Goal: Task Accomplishment & Management: Complete application form

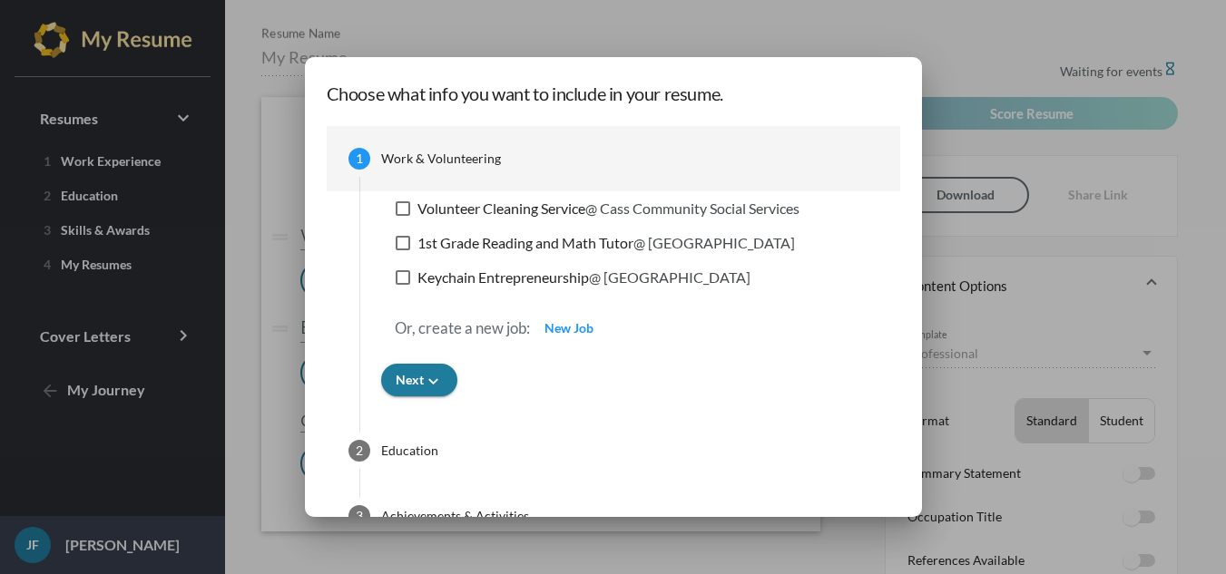
click at [396, 242] on div at bounding box center [403, 243] width 15 height 15
click at [402, 250] on input "1st Grade Reading and Math Tutor @ [GEOGRAPHIC_DATA]" at bounding box center [402, 250] width 1 height 1
checkbox input "true"
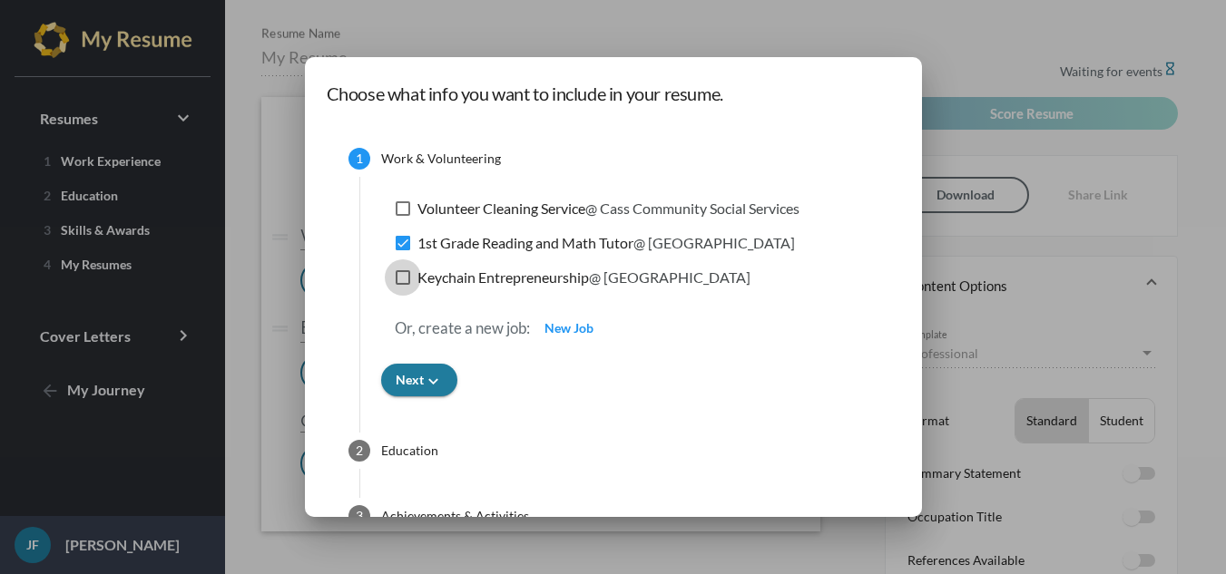
click at [396, 285] on label "Keychain Entrepreneurship @ Reach Charter Academy" at bounding box center [573, 278] width 355 height 22
click at [402, 285] on input "Keychain Entrepreneurship @ Reach Charter Academy" at bounding box center [402, 285] width 1 height 1
checkbox input "true"
click at [396, 208] on div at bounding box center [403, 208] width 15 height 15
click at [402, 216] on input "Volunteer Cleaning Service @ Cass Community Social Services" at bounding box center [402, 216] width 1 height 1
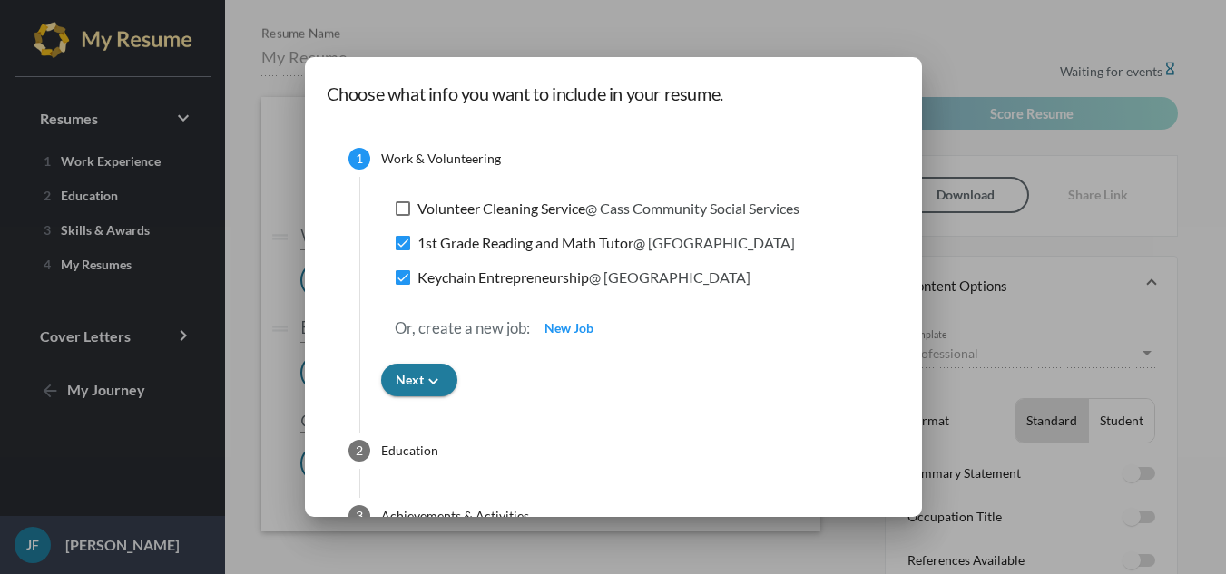
checkbox input "true"
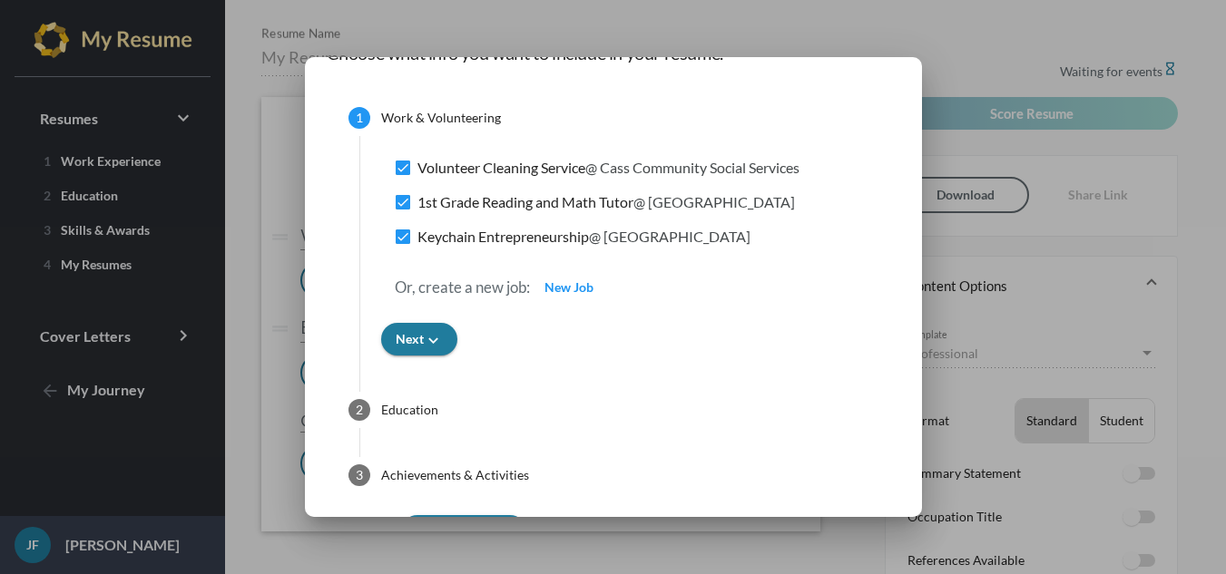
scroll to position [79, 0]
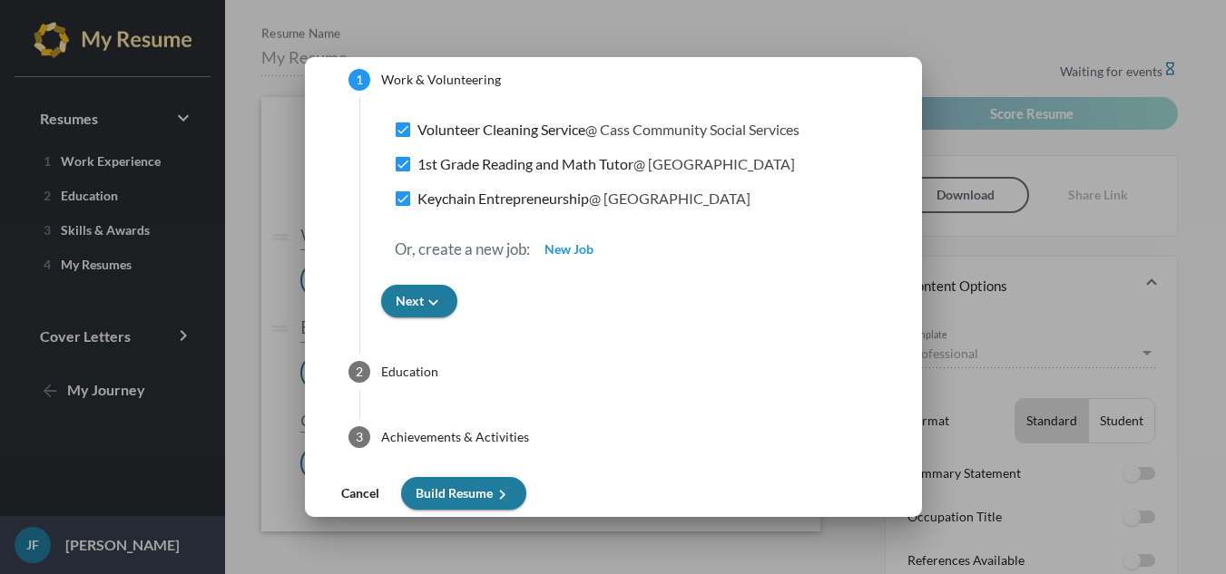
click at [407, 280] on div "Or, create a new job: New Job" at bounding box center [629, 249] width 497 height 71
click at [424, 293] on icon "keyboard_arrow_down" at bounding box center [433, 302] width 19 height 19
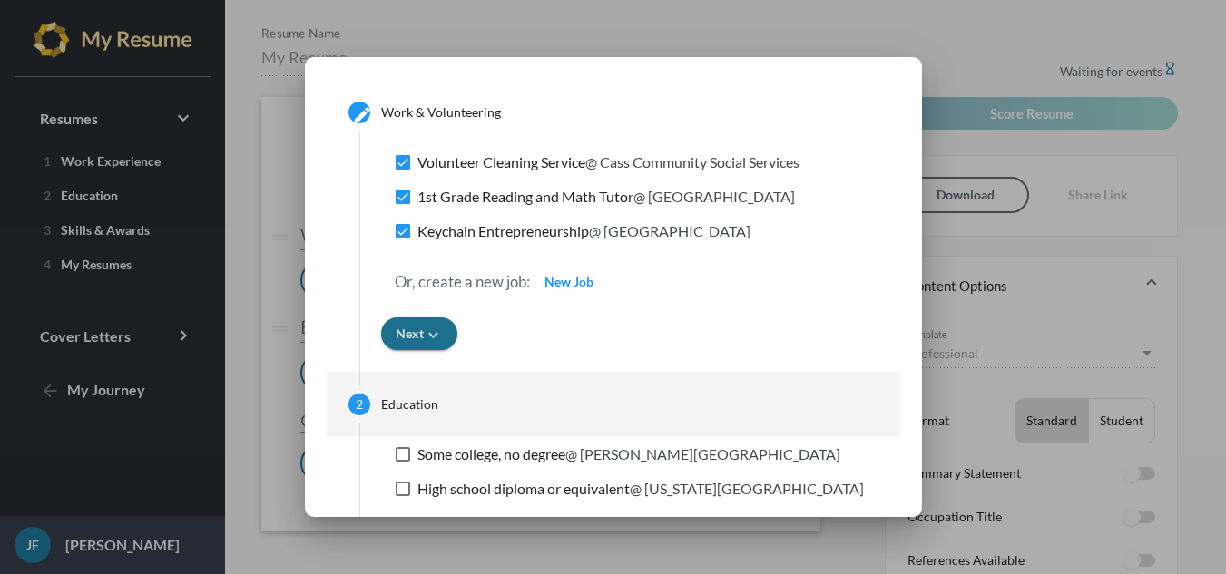
scroll to position [45, 0]
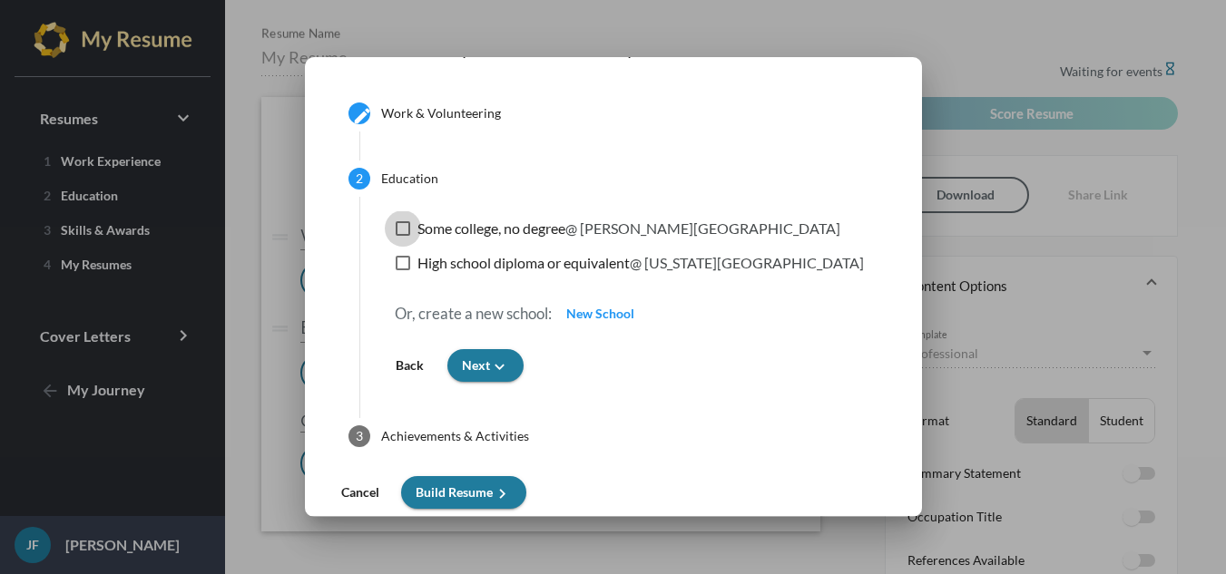
click at [396, 228] on div at bounding box center [403, 228] width 15 height 15
click at [402, 236] on input "Some college, no degree @ [PERSON_NAME][GEOGRAPHIC_DATA]" at bounding box center [402, 236] width 1 height 1
checkbox input "true"
click at [396, 263] on label "High school diploma or equivalent @ [US_STATE][GEOGRAPHIC_DATA]" at bounding box center [630, 263] width 468 height 22
click at [402, 270] on input "High school diploma or equivalent @ [US_STATE][GEOGRAPHIC_DATA]" at bounding box center [402, 270] width 1 height 1
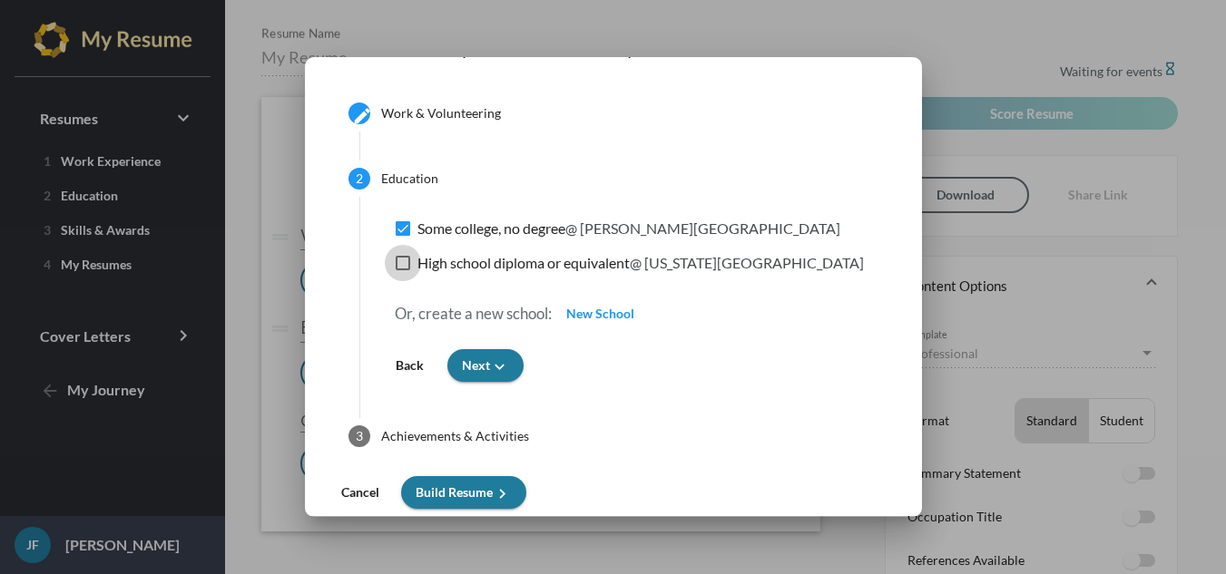
checkbox input "true"
click at [462, 365] on span "Next keyboard_arrow_down" at bounding box center [485, 364] width 47 height 15
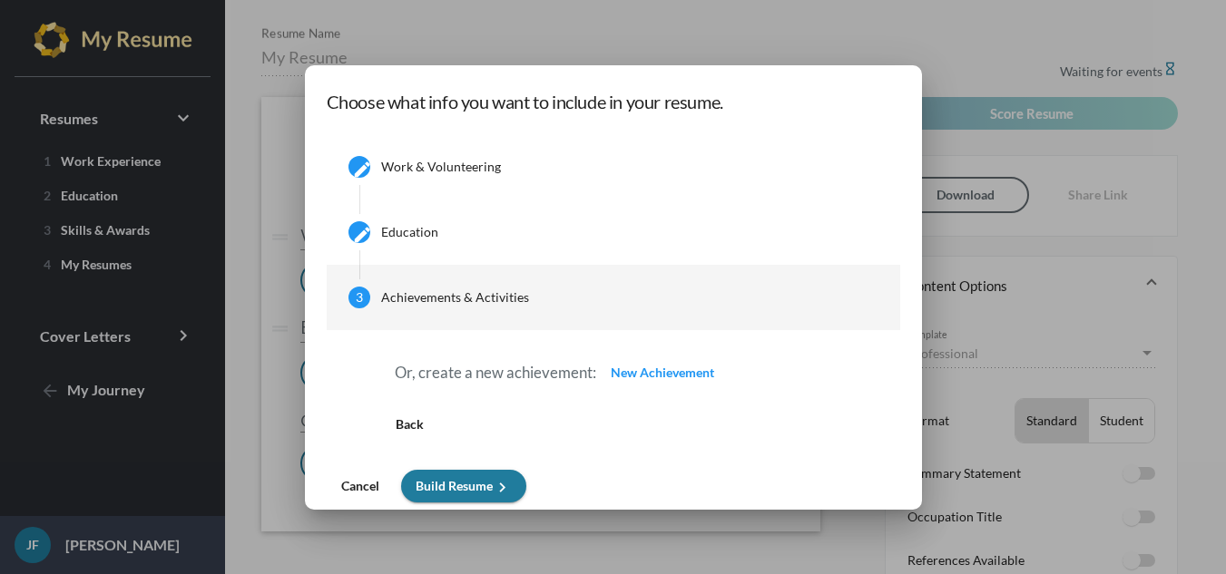
scroll to position [0, 0]
click at [450, 373] on p "Or, create a new achievement:" at bounding box center [495, 373] width 201 height 22
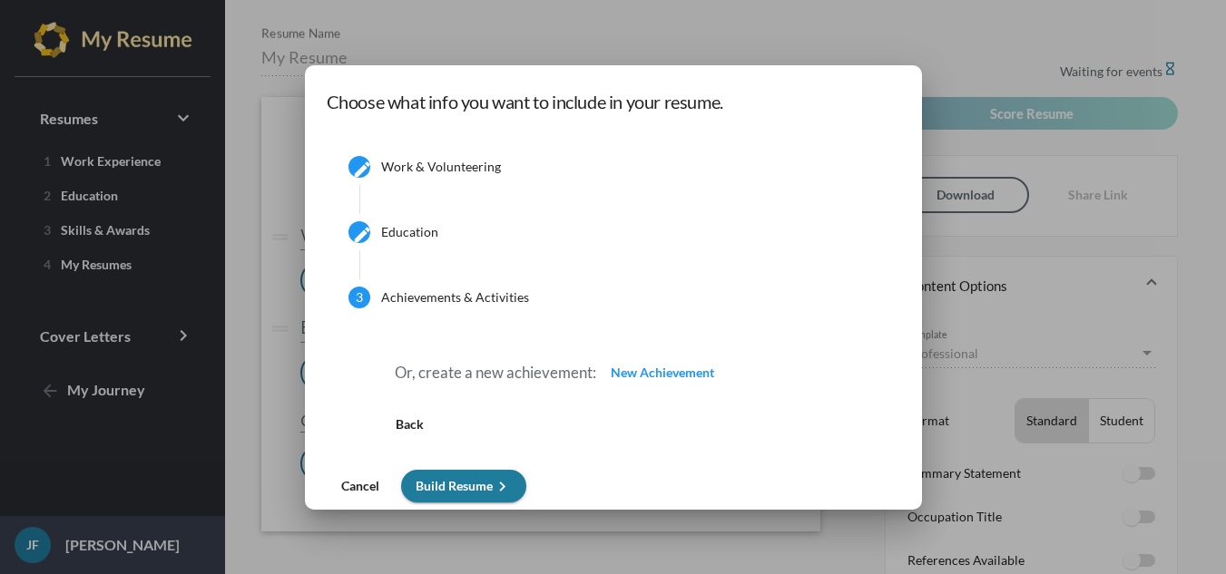
click at [461, 373] on p "Or, create a new achievement:" at bounding box center [495, 373] width 201 height 22
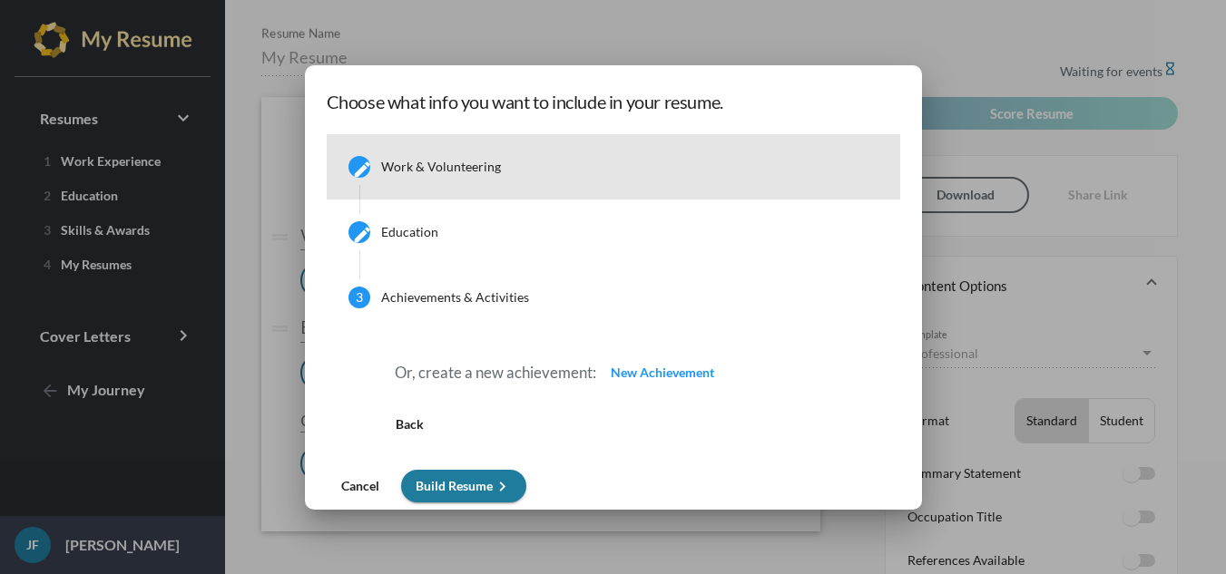
click at [412, 182] on mat-step-header "create Work & Volunteering" at bounding box center [613, 166] width 573 height 65
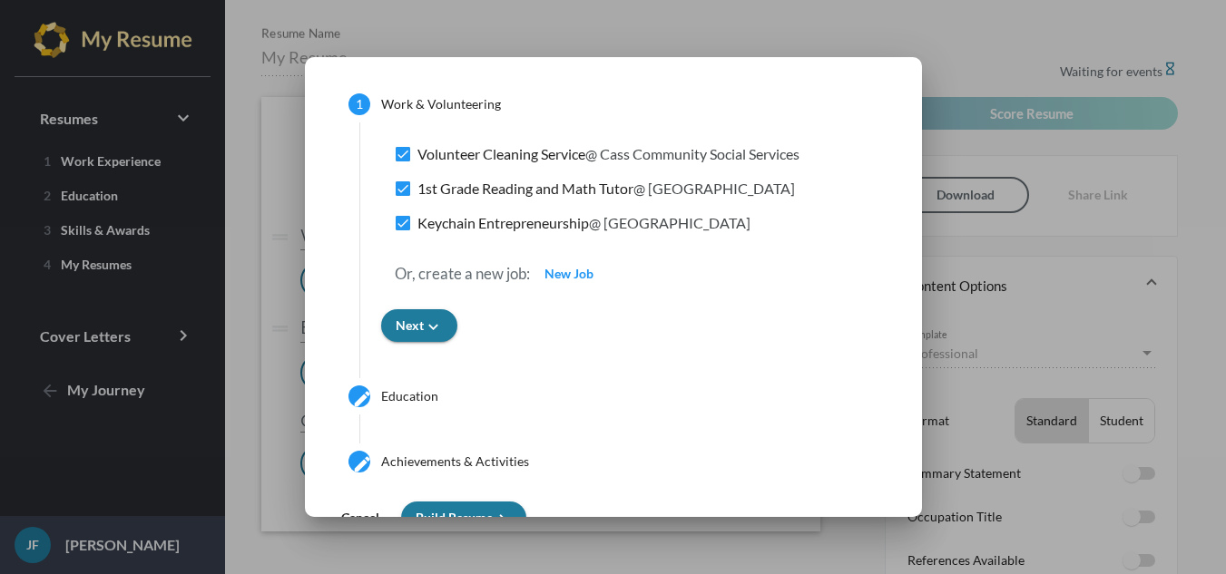
scroll to position [79, 0]
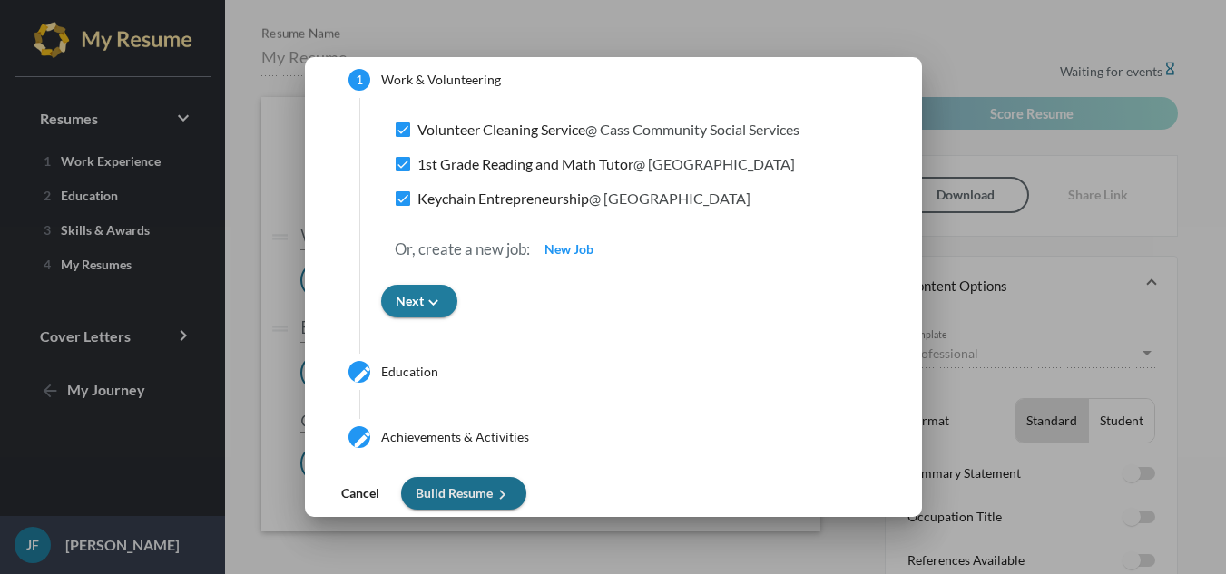
click at [439, 490] on span "Build Resume keyboard_arrow_right" at bounding box center [464, 492] width 96 height 15
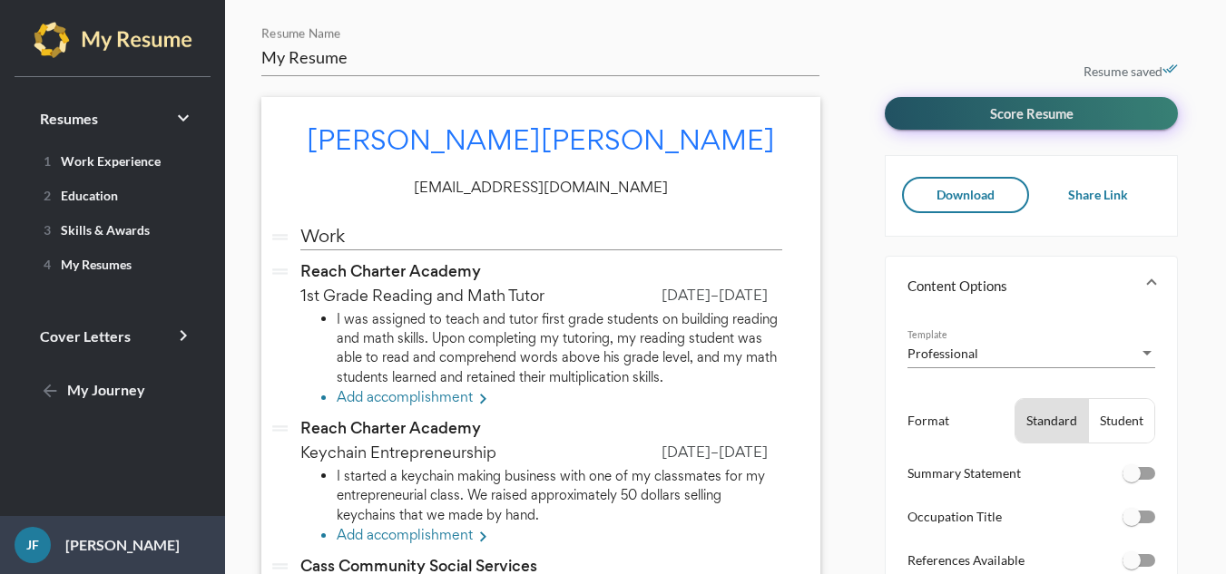
click at [1020, 114] on span "Score Resume" at bounding box center [1031, 113] width 83 height 16
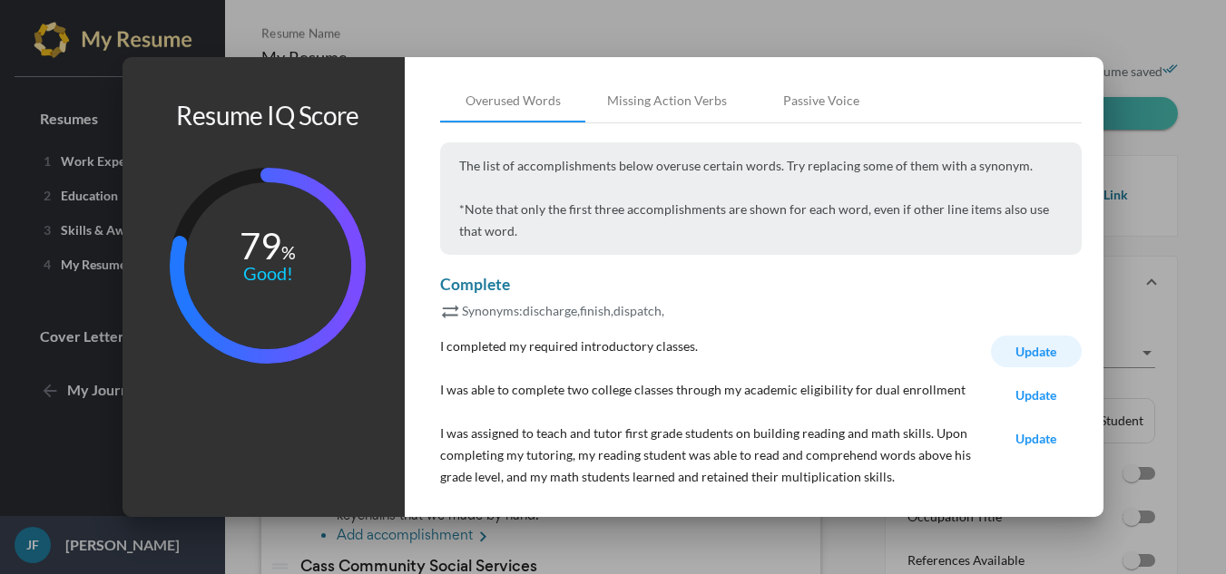
click at [1034, 347] on span "Update" at bounding box center [1035, 351] width 41 height 15
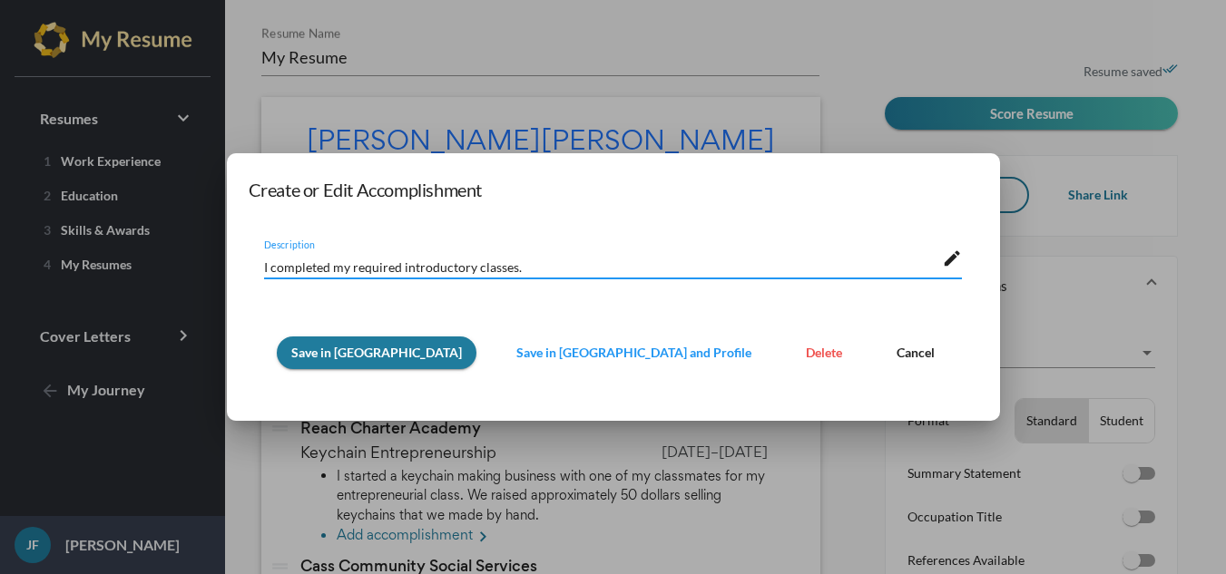
drag, startPoint x: 592, startPoint y: 265, endPoint x: 113, endPoint y: 220, distance: 481.1
click at [113, 220] on div "Create or Edit Accomplishment I completed my required introductory classes. Des…" at bounding box center [613, 287] width 1226 height 574
type textarea "I completed entry-level coding classes"
click at [390, 361] on button "Save in [GEOGRAPHIC_DATA]" at bounding box center [377, 353] width 200 height 33
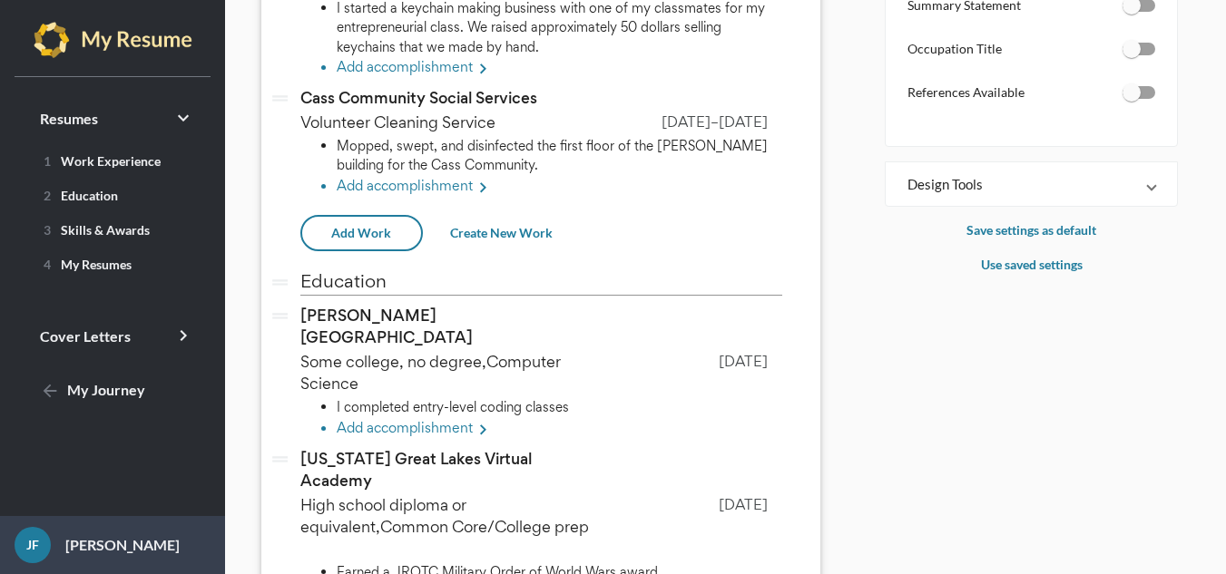
scroll to position [544, 0]
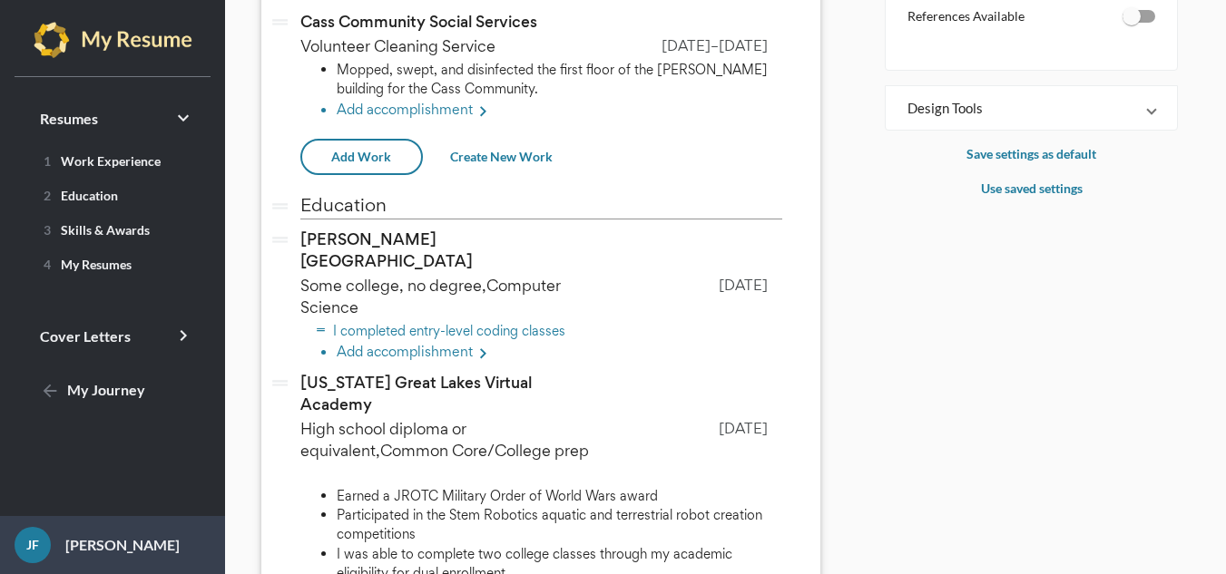
click at [554, 321] on li "I completed entry-level coding classes" at bounding box center [559, 330] width 445 height 19
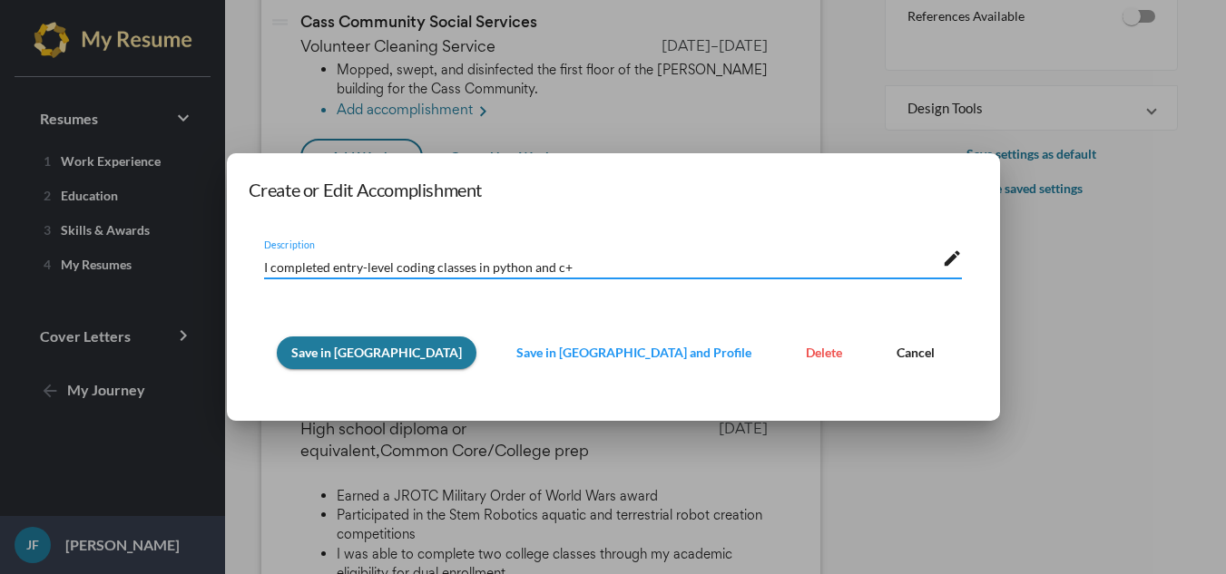
type textarea "I completed entry-level coding classes in python and c+"
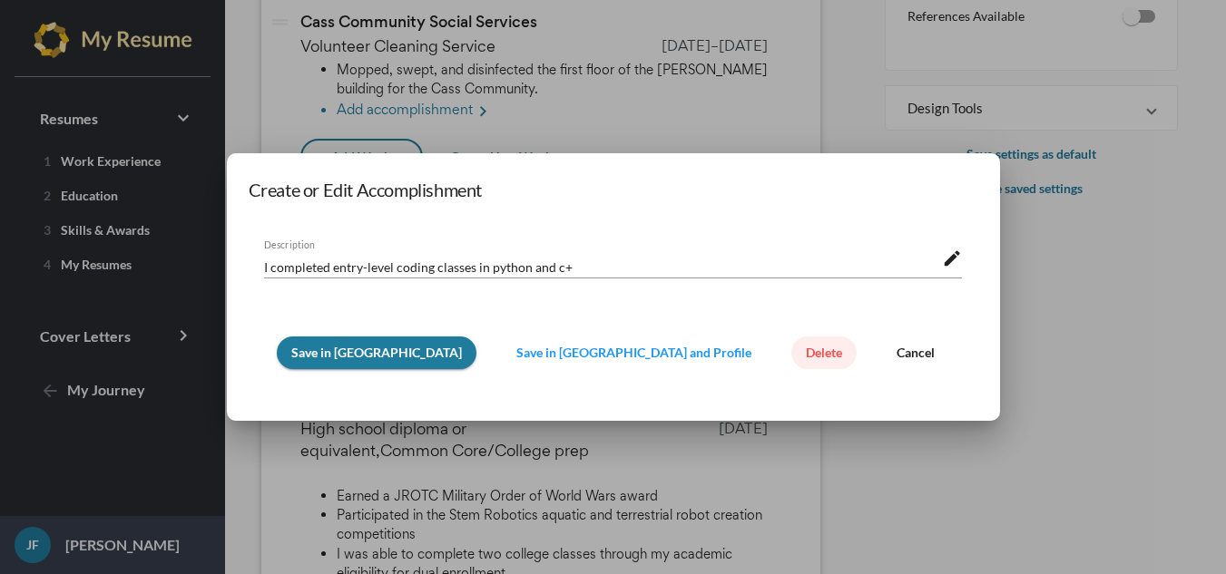
click at [806, 349] on span "Delete" at bounding box center [824, 352] width 36 height 15
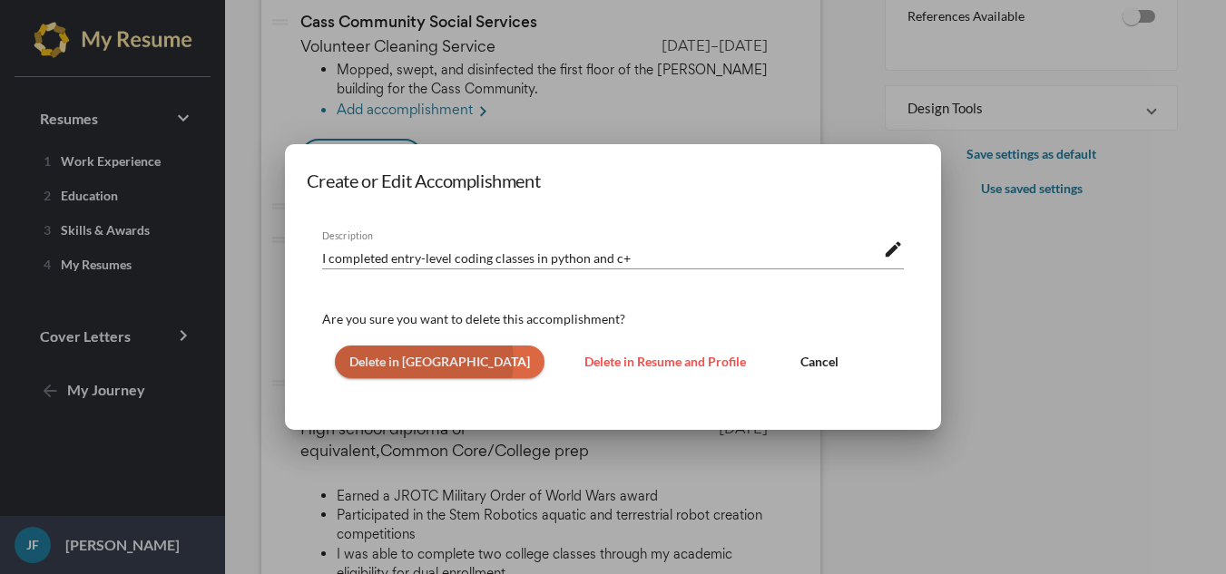
click at [419, 357] on span "Delete in [GEOGRAPHIC_DATA]" at bounding box center [439, 361] width 181 height 15
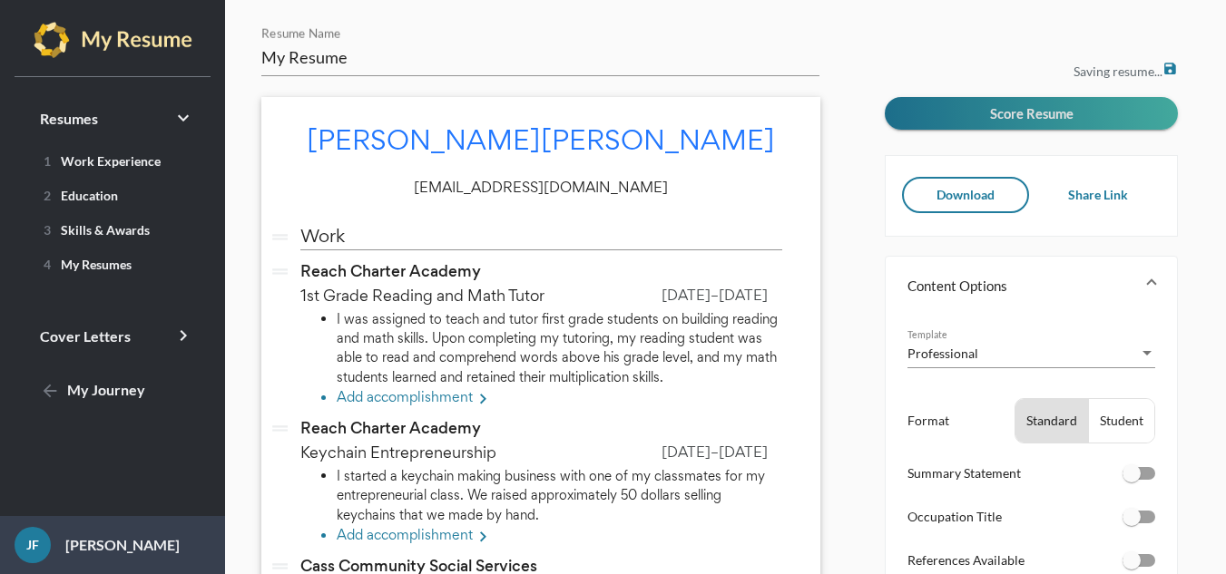
scroll to position [544, 0]
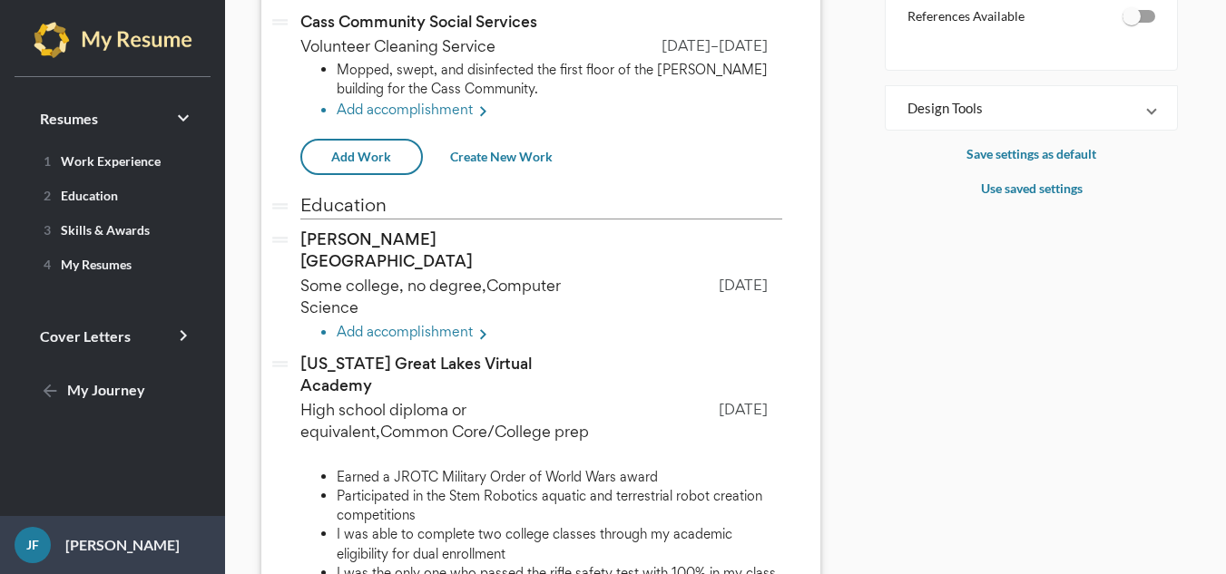
click at [468, 322] on li "Add accomplishment keyboard_arrow_right" at bounding box center [559, 334] width 445 height 24
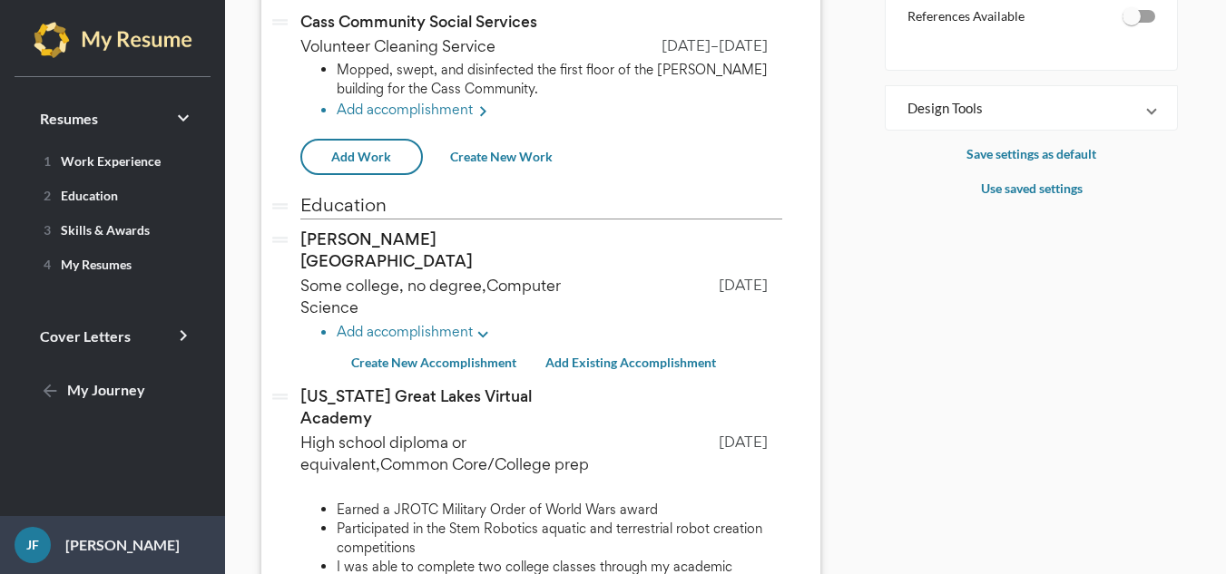
click at [354, 322] on li "Add accomplishment keyboard_arrow_down" at bounding box center [559, 334] width 445 height 24
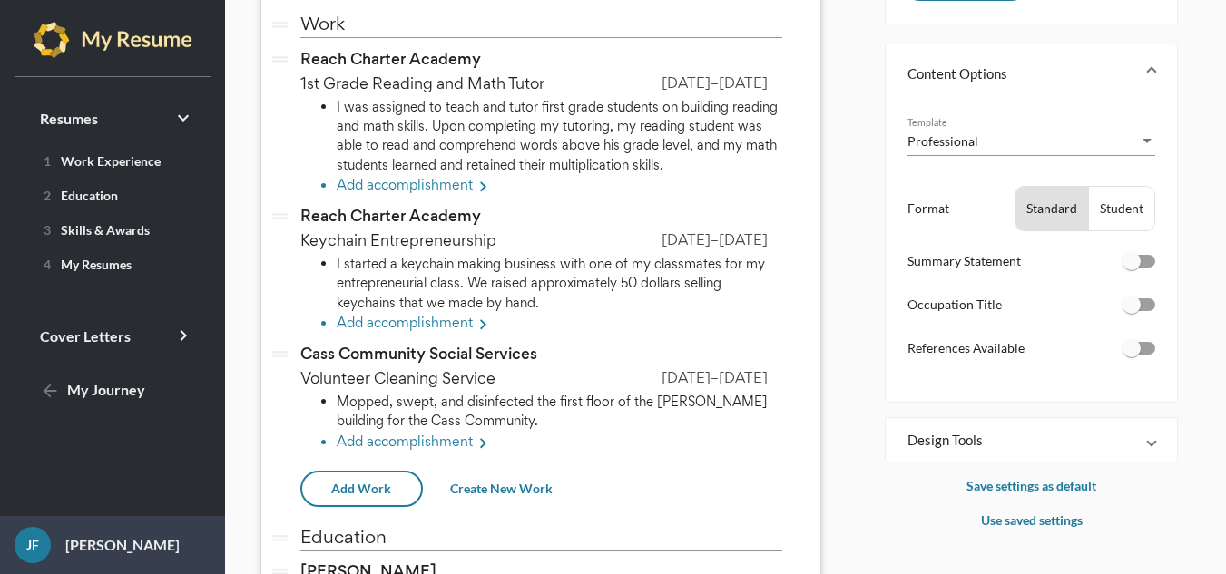
scroll to position [180, 0]
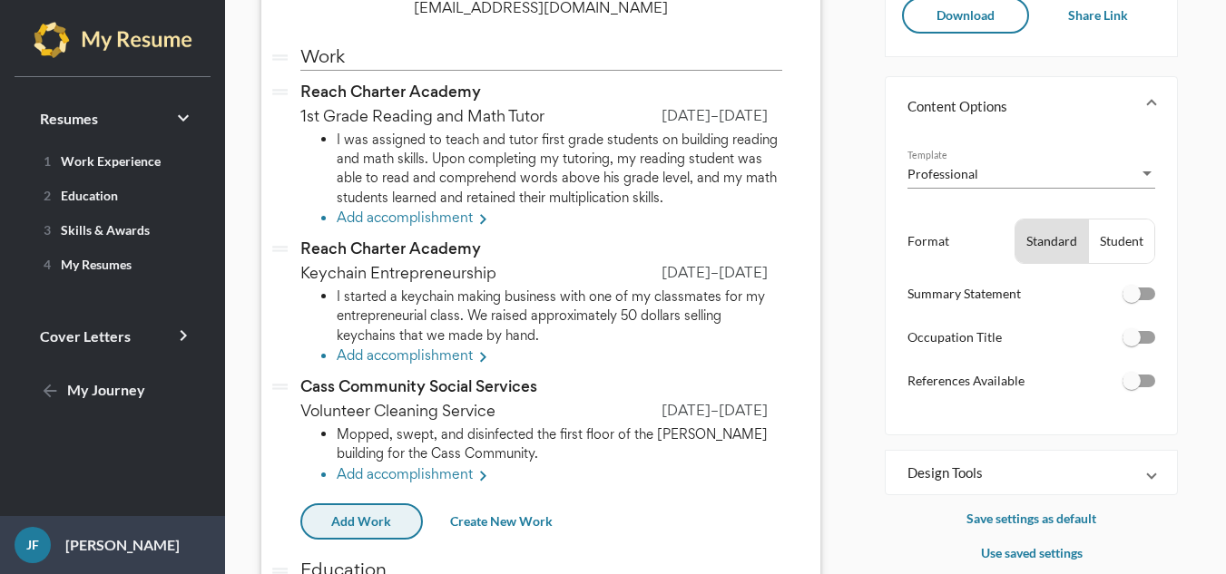
click at [372, 513] on span "Add Work" at bounding box center [361, 520] width 60 height 15
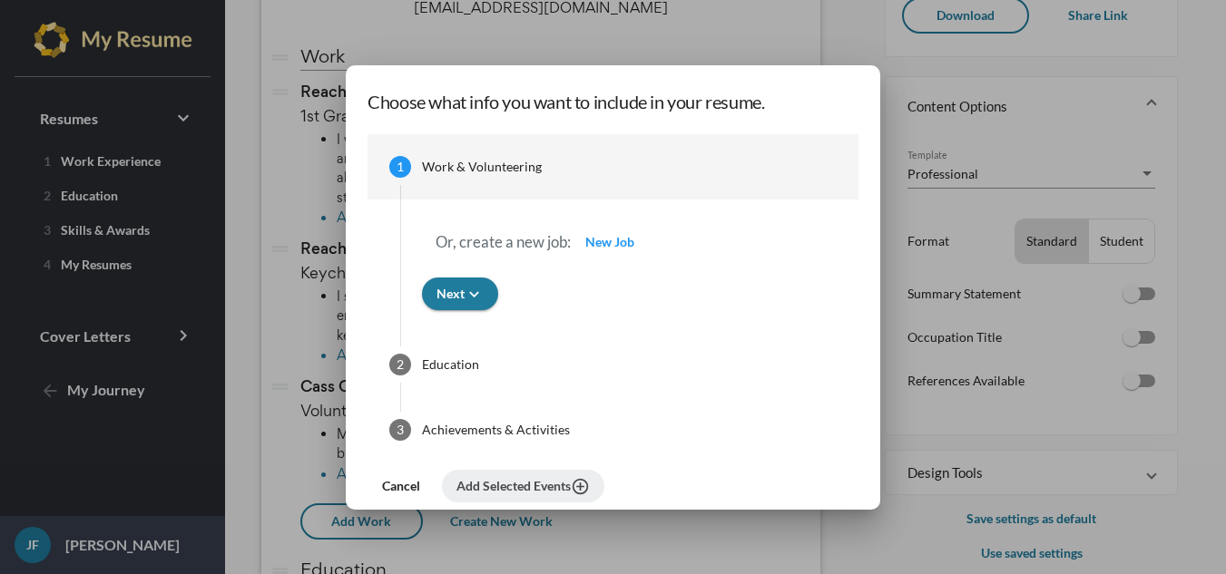
click at [504, 237] on p "Or, create a new job:" at bounding box center [502, 242] width 135 height 22
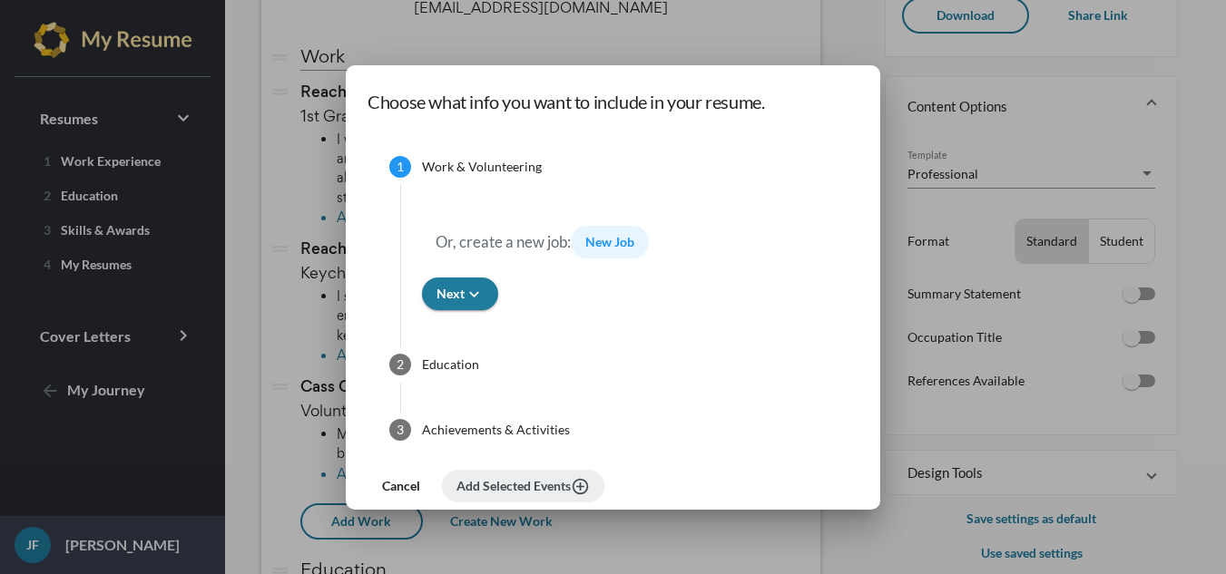
click at [601, 237] on span "New Job" at bounding box center [609, 241] width 49 height 15
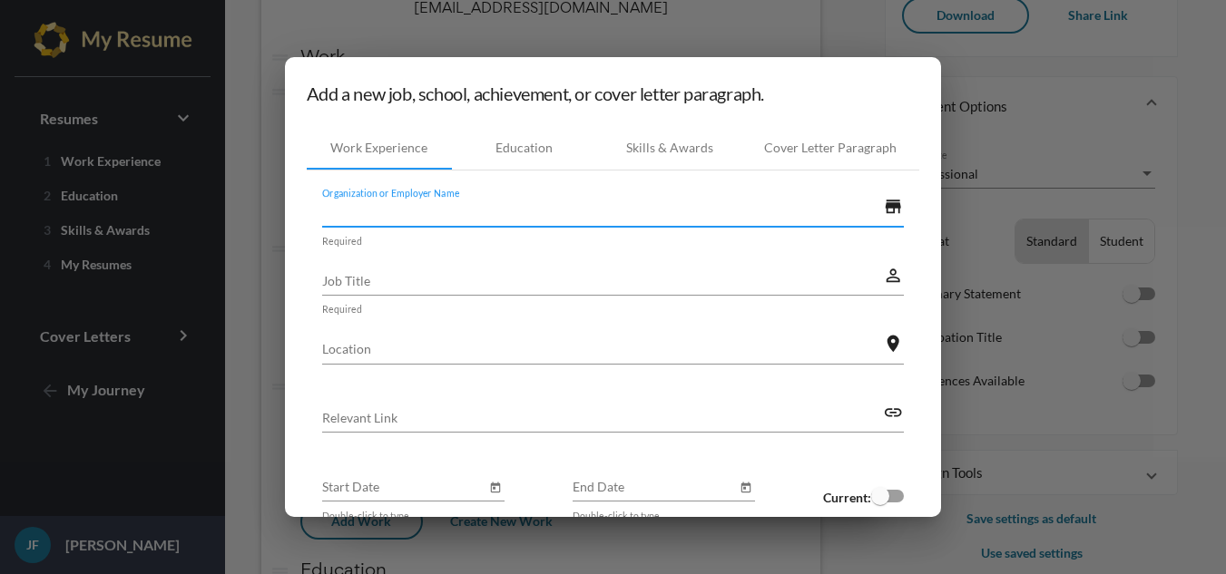
click at [512, 215] on input "Organization or Employer Name" at bounding box center [602, 211] width 561 height 19
type input "U"
type input "Family Members."
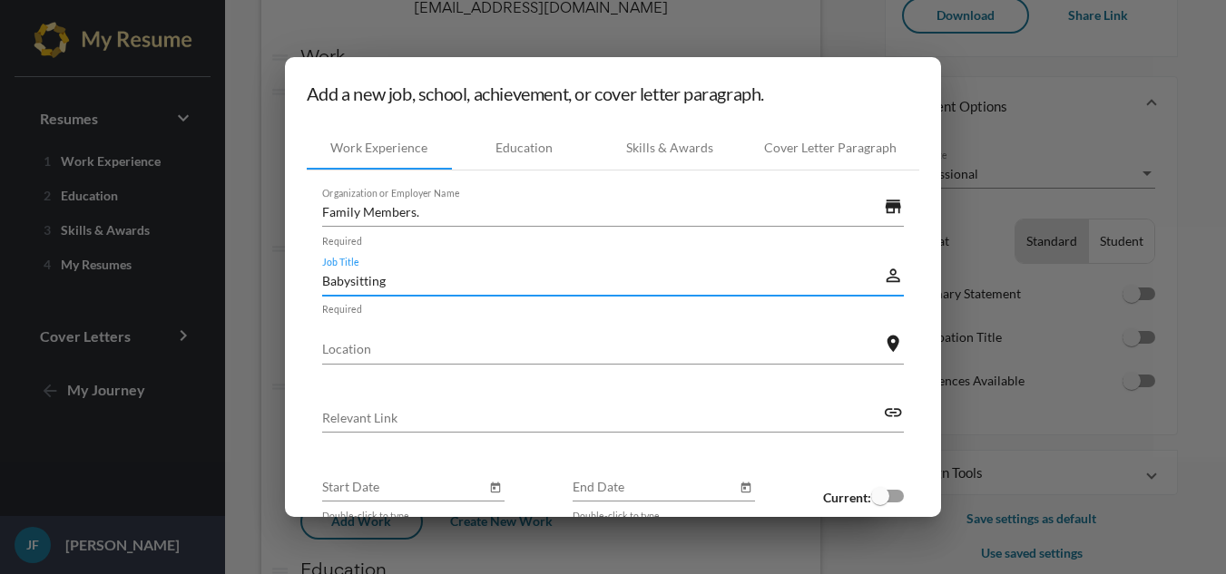
type input "Babysitting"
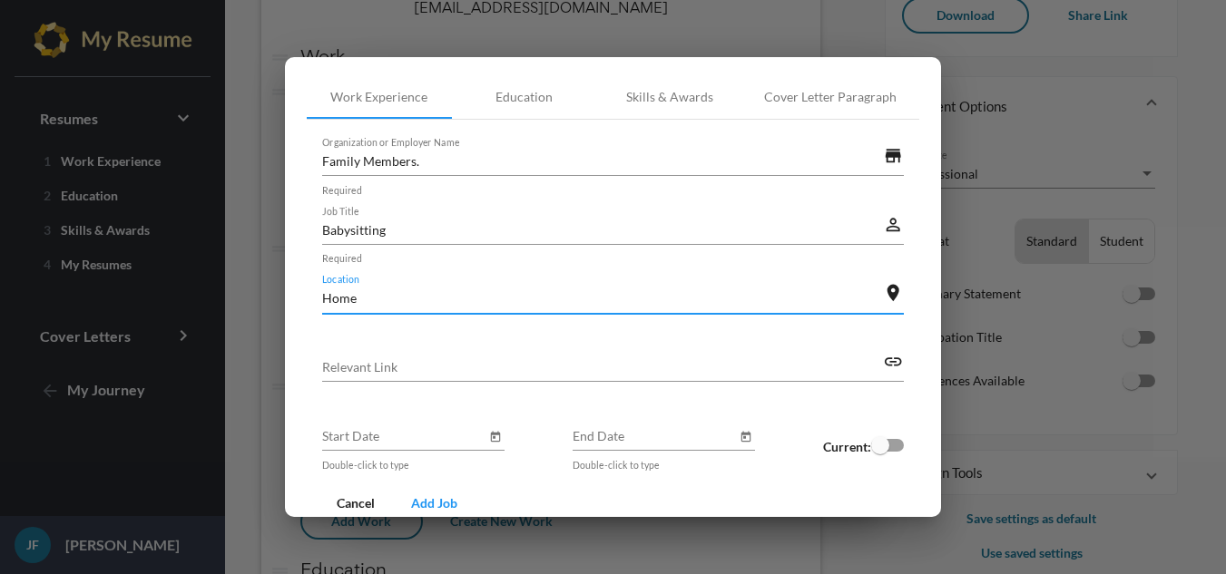
scroll to position [95, 0]
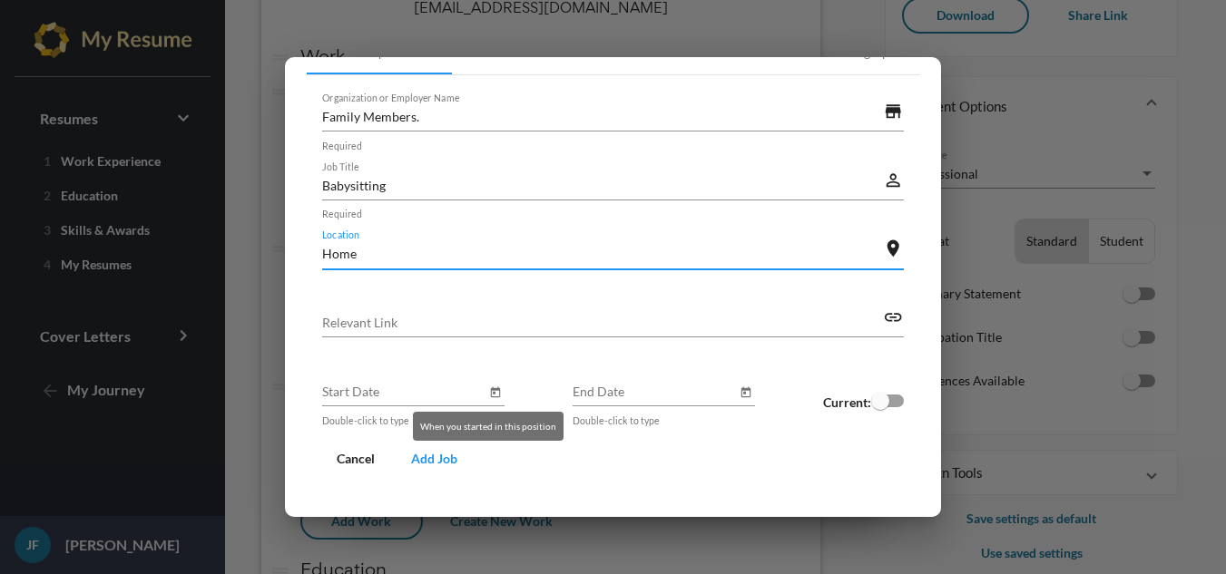
type input "Home"
click at [489, 394] on icon "Open calendar" at bounding box center [495, 393] width 13 height 22
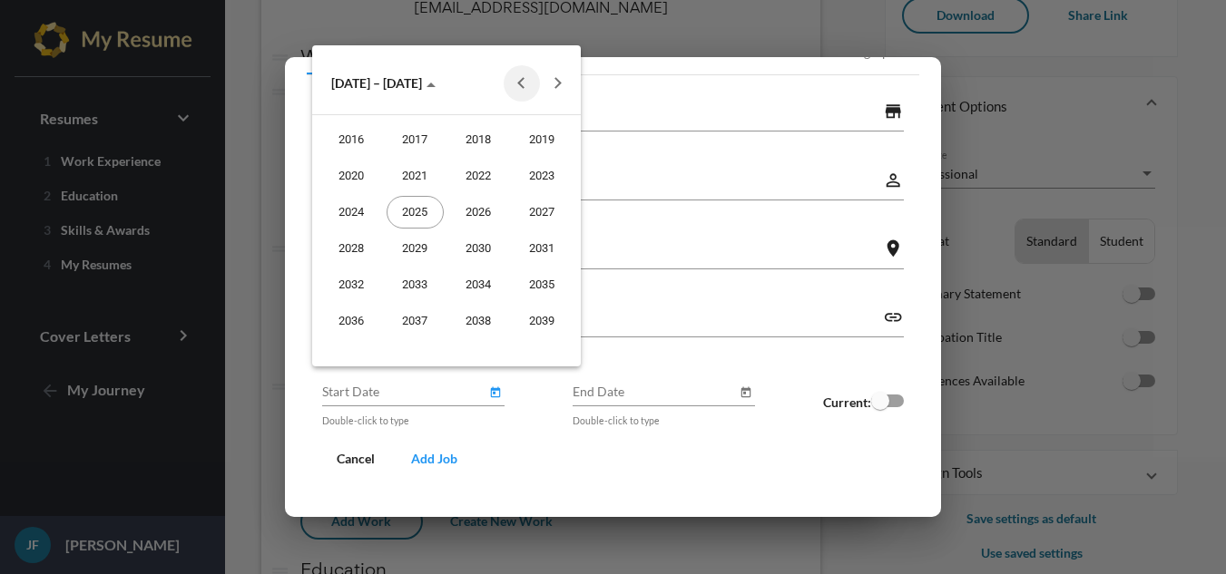
click at [523, 88] on button "Previous 20 years" at bounding box center [522, 83] width 36 height 36
click at [416, 243] on div "2005" at bounding box center [414, 248] width 57 height 33
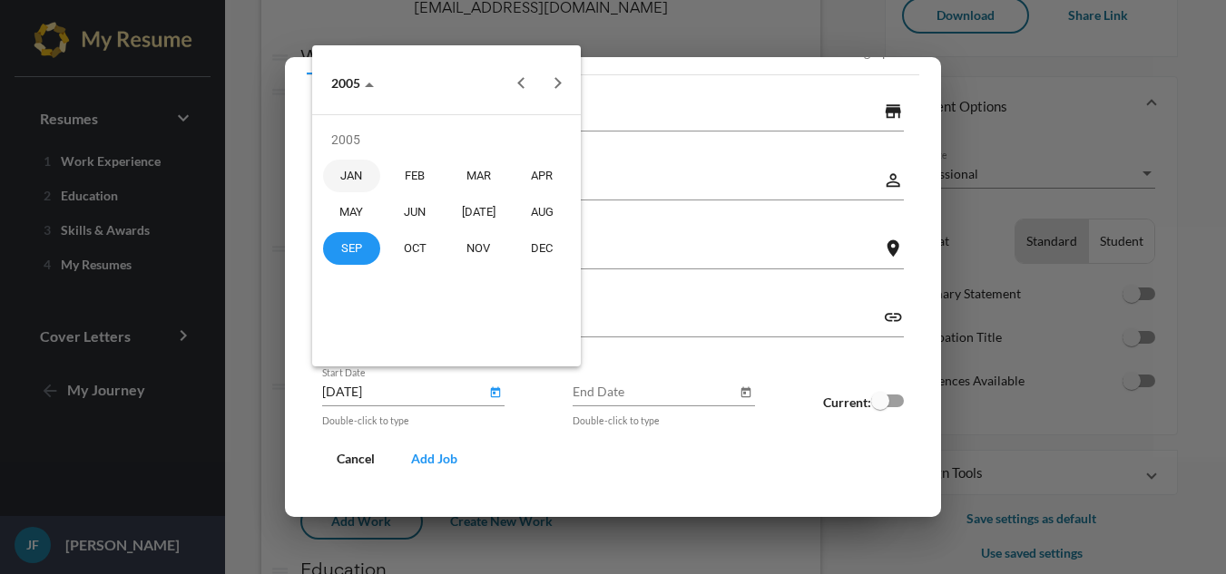
click at [354, 178] on div "JAN" at bounding box center [351, 176] width 57 height 33
type input "[DATE]"
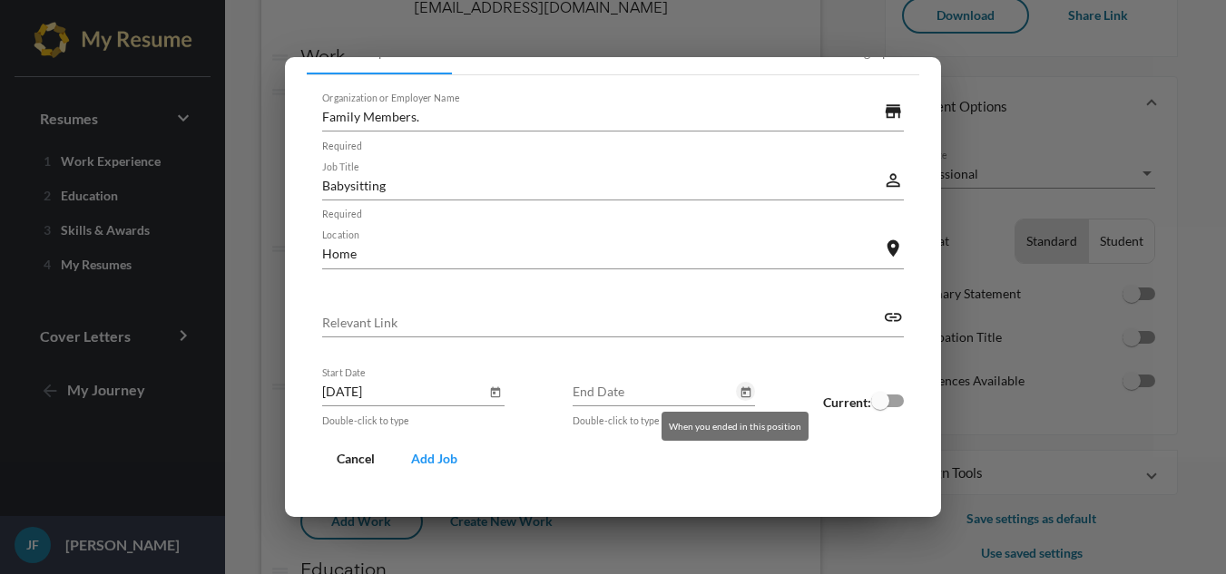
click at [739, 395] on icon "Open calendar" at bounding box center [745, 393] width 13 height 22
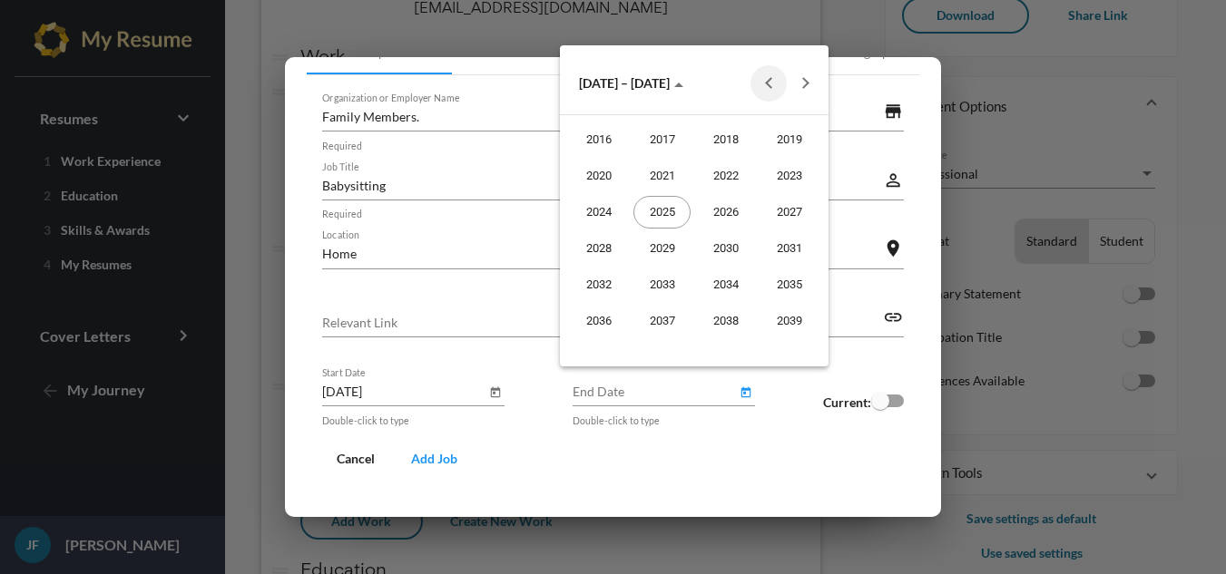
click at [774, 83] on button "Previous 20 years" at bounding box center [768, 83] width 36 height 36
click at [800, 331] on div "2015" at bounding box center [788, 321] width 57 height 33
type input "[DATE]"
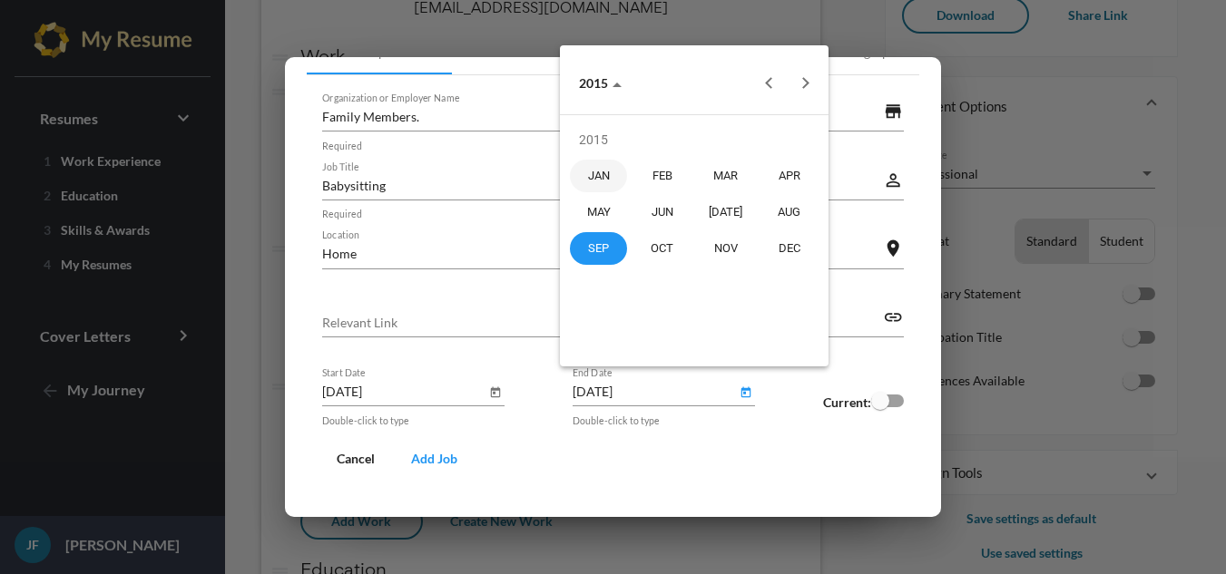
click at [668, 478] on div at bounding box center [613, 287] width 1226 height 574
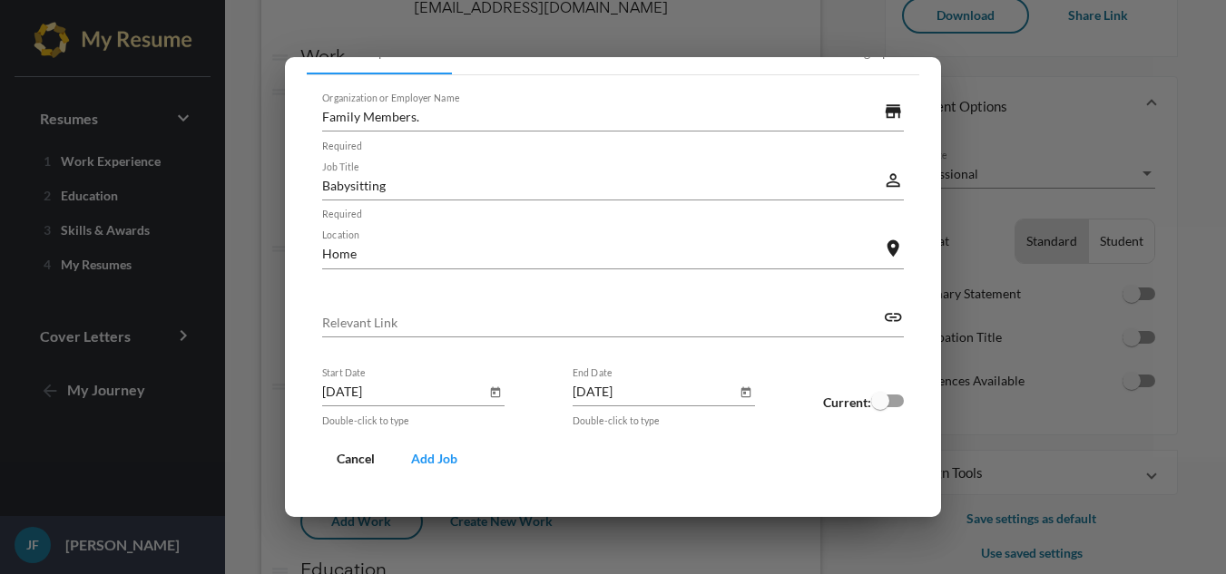
click at [414, 468] on button "Add Job" at bounding box center [433, 459] width 75 height 33
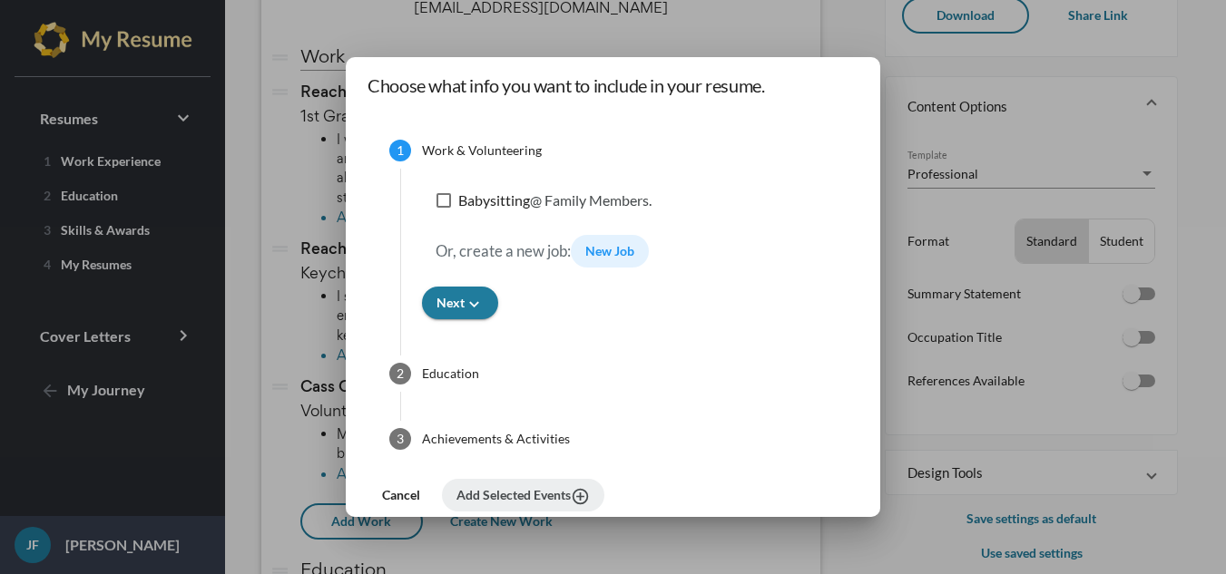
scroll to position [10, 0]
click at [436, 200] on div at bounding box center [443, 198] width 15 height 15
click at [443, 206] on input "Babysitting @ Family Members." at bounding box center [443, 206] width 1 height 1
checkbox input "true"
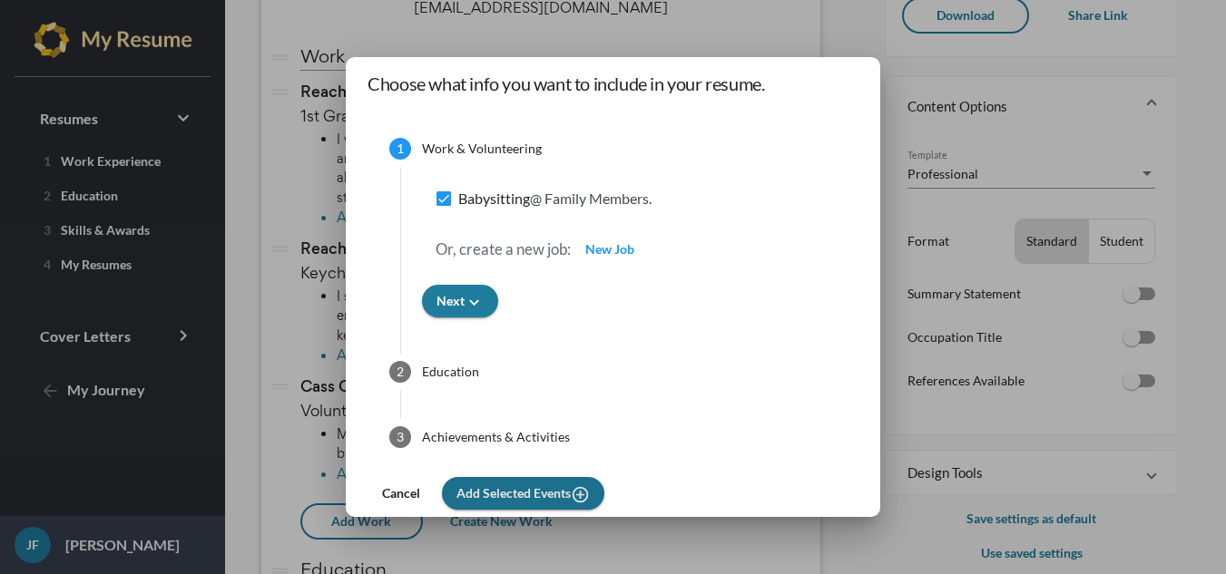
click at [546, 498] on span "Add Selected Events add_circle_outline" at bounding box center [522, 492] width 133 height 15
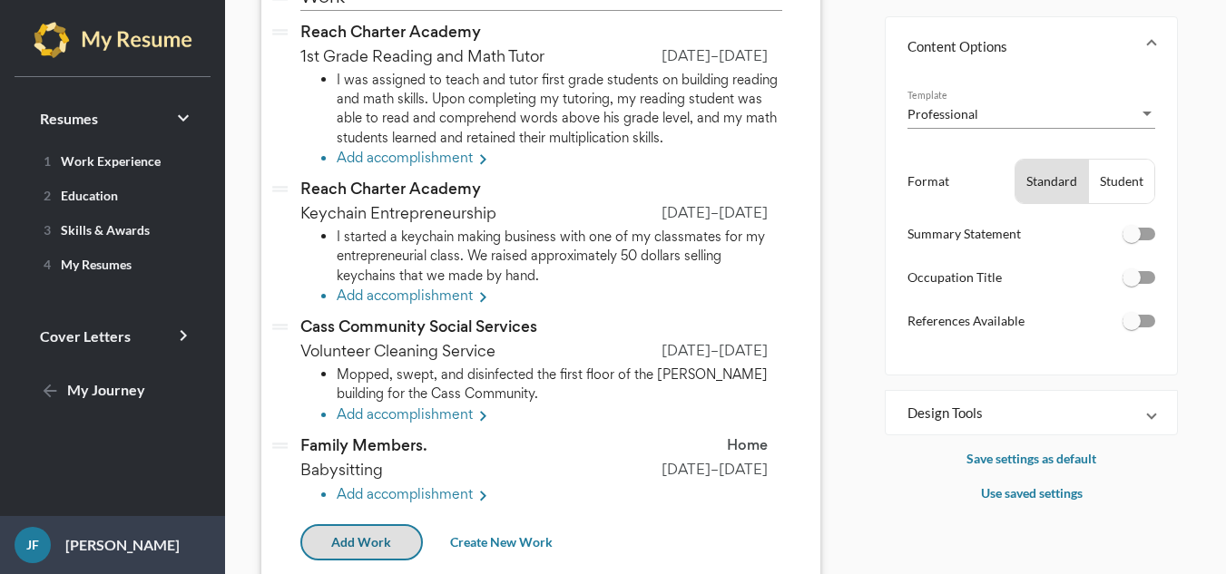
scroll to position [270, 0]
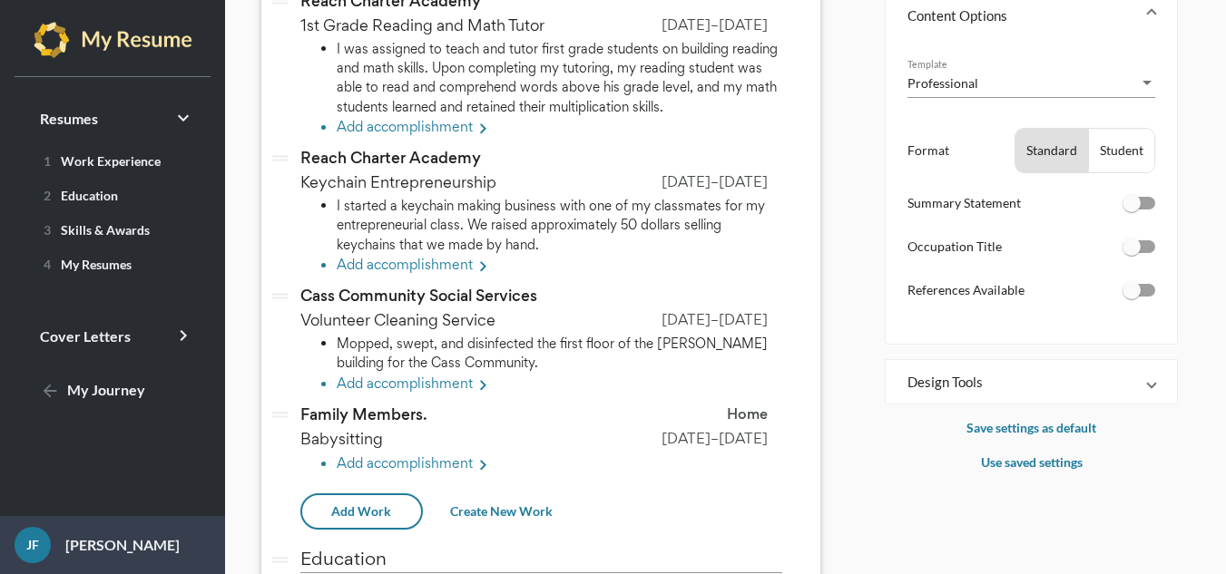
click at [416, 454] on li "Add accomplishment keyboard_arrow_right" at bounding box center [559, 466] width 445 height 24
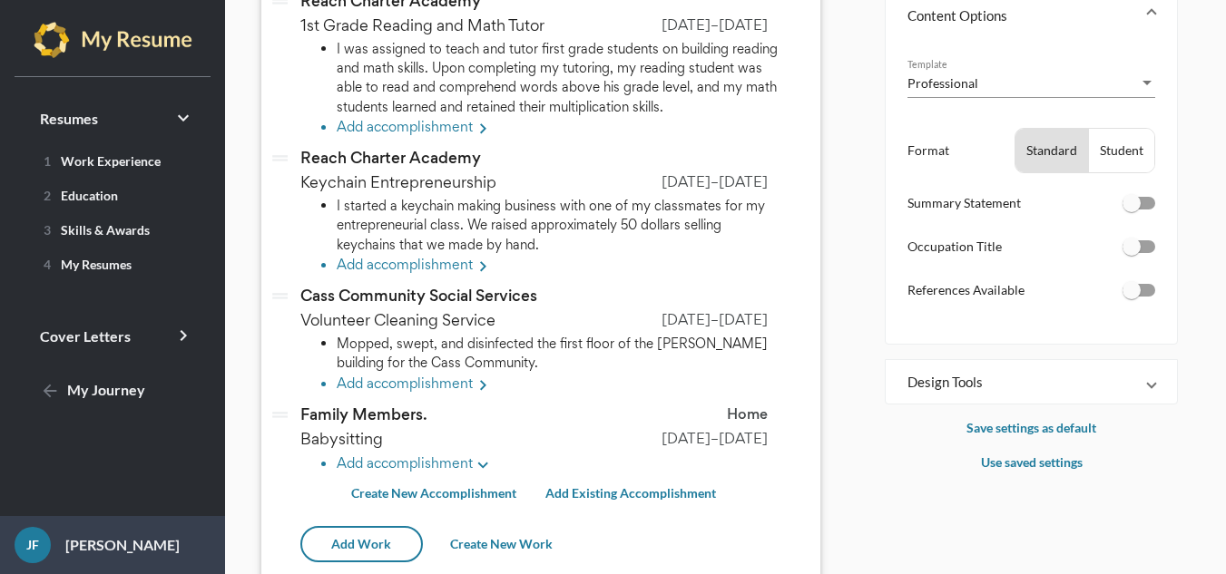
click at [462, 485] on span "Create New Accomplishment" at bounding box center [433, 492] width 165 height 15
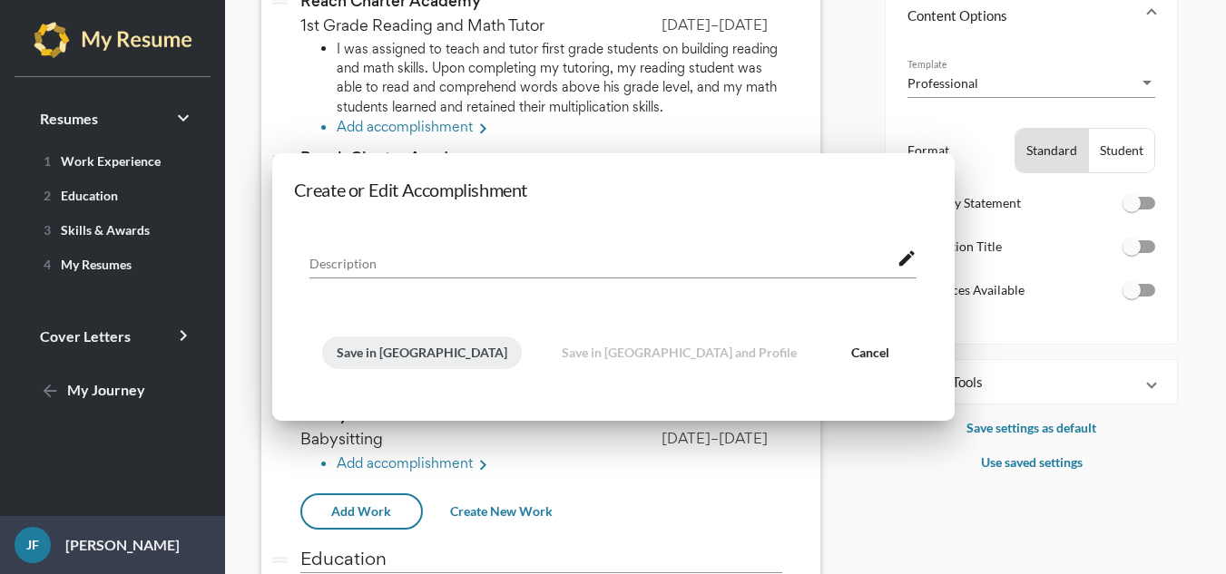
scroll to position [0, 0]
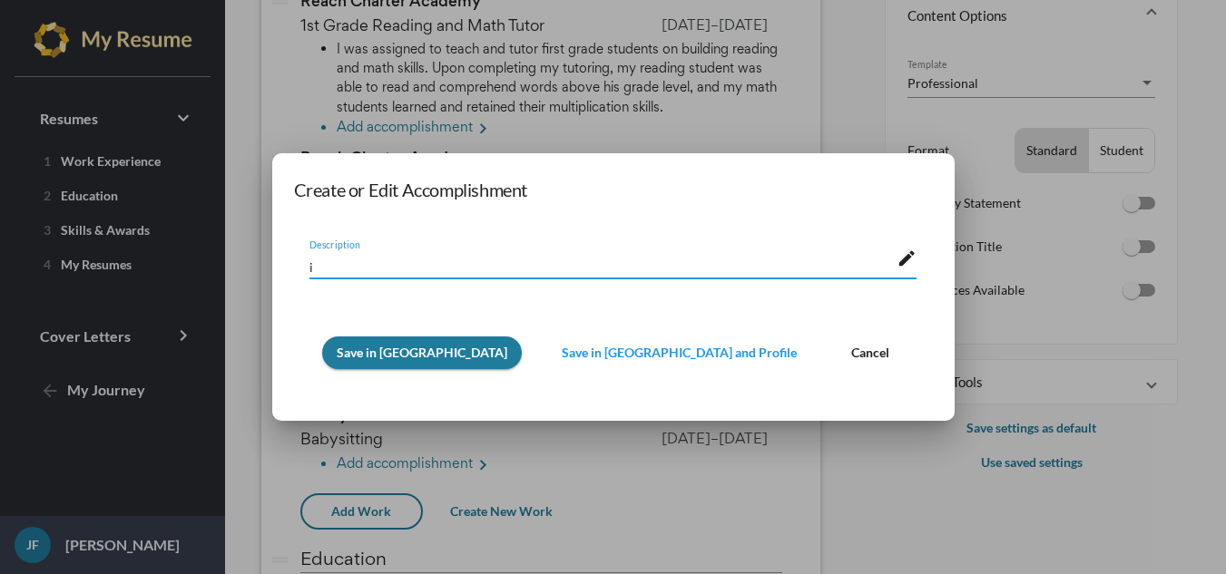
type textarea "i"
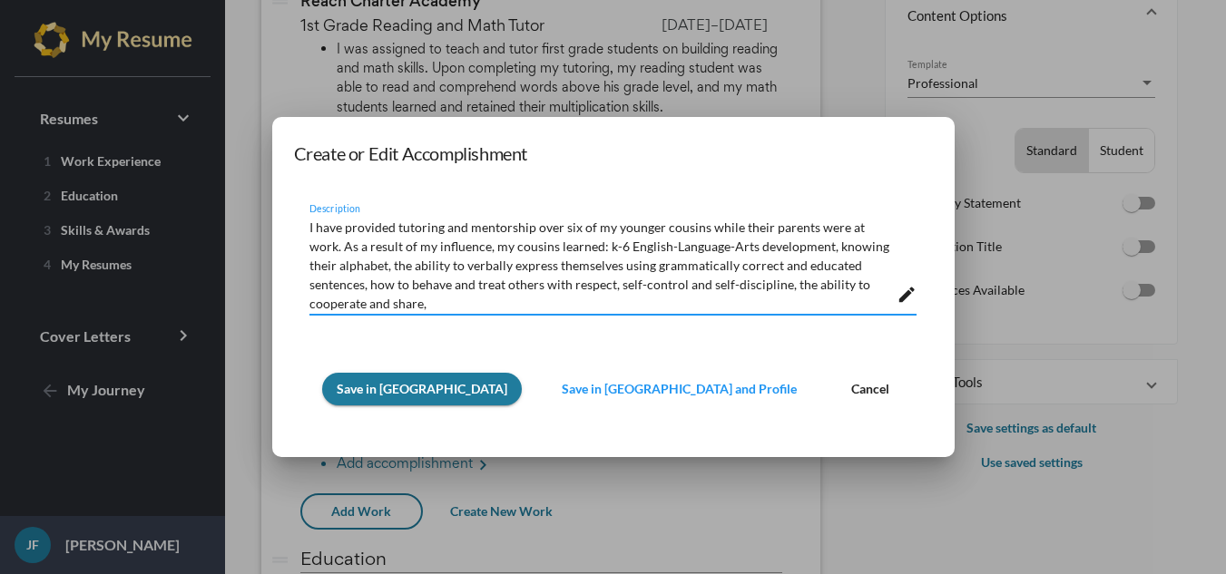
drag, startPoint x: 563, startPoint y: 224, endPoint x: 553, endPoint y: 222, distance: 11.0
click at [553, 222] on textarea "I have provided tutoring and mentorship over six of my younger cousins while th…" at bounding box center [602, 263] width 587 height 95
drag, startPoint x: 569, startPoint y: 232, endPoint x: 543, endPoint y: 229, distance: 25.7
click at [543, 229] on textarea "I have provided tutoring and mentorship over six of my younger cousins while th…" at bounding box center [602, 263] width 587 height 95
type textarea "I have provided tutoring and mentorship for six of my younger cousins while the…"
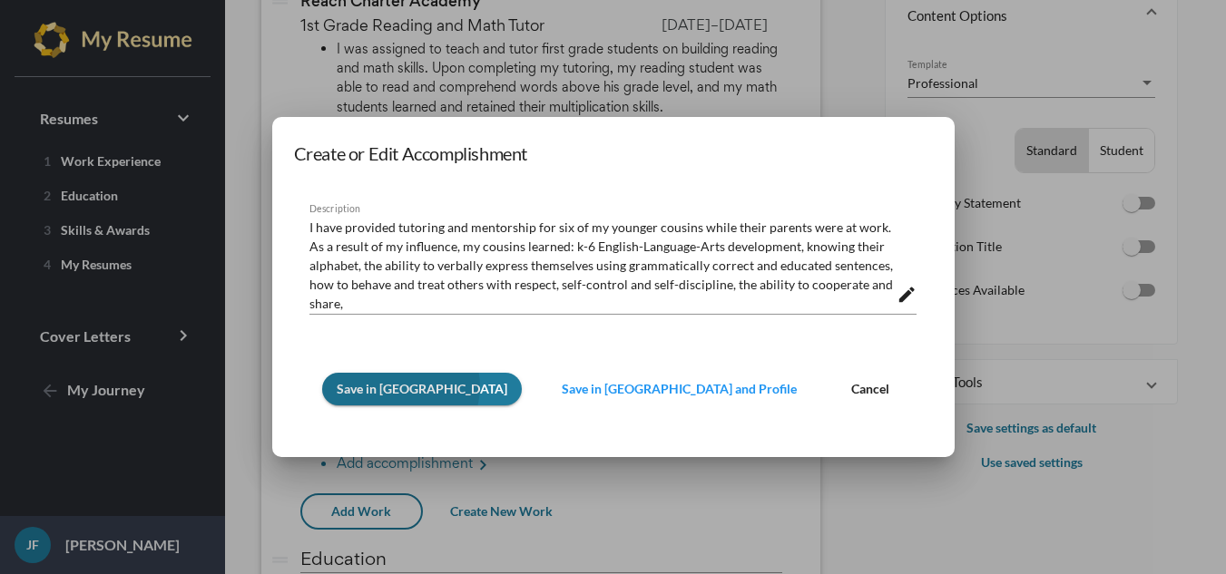
click at [409, 386] on span "Save in [GEOGRAPHIC_DATA]" at bounding box center [422, 388] width 171 height 15
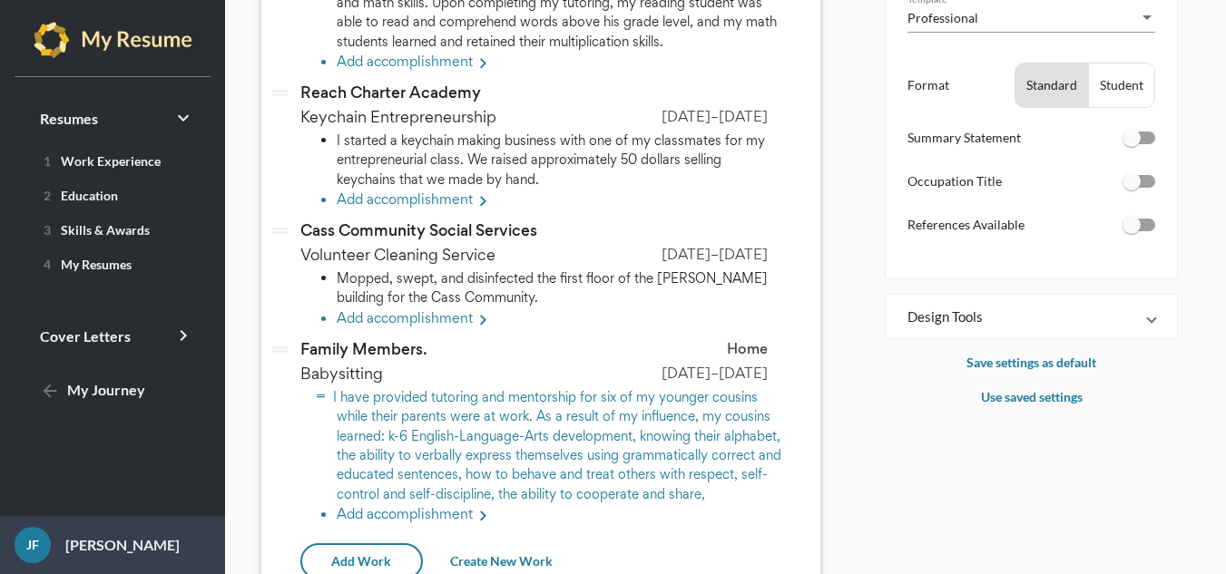
scroll to position [543, 0]
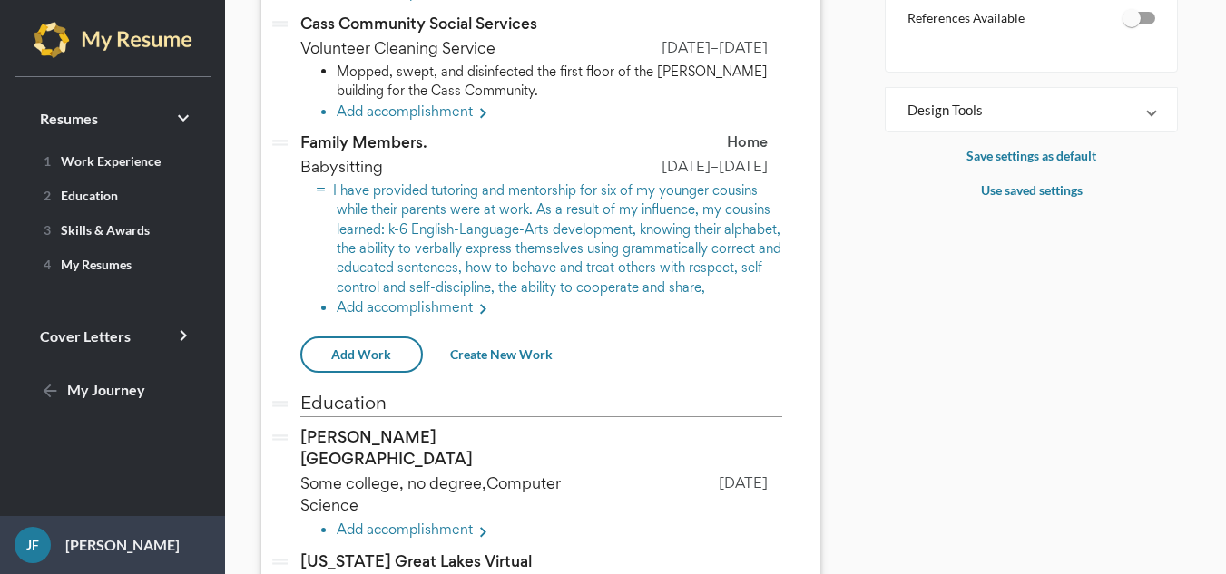
click at [433, 237] on li "I have provided tutoring and mentorship for six of my younger cousins while the…" at bounding box center [559, 239] width 445 height 116
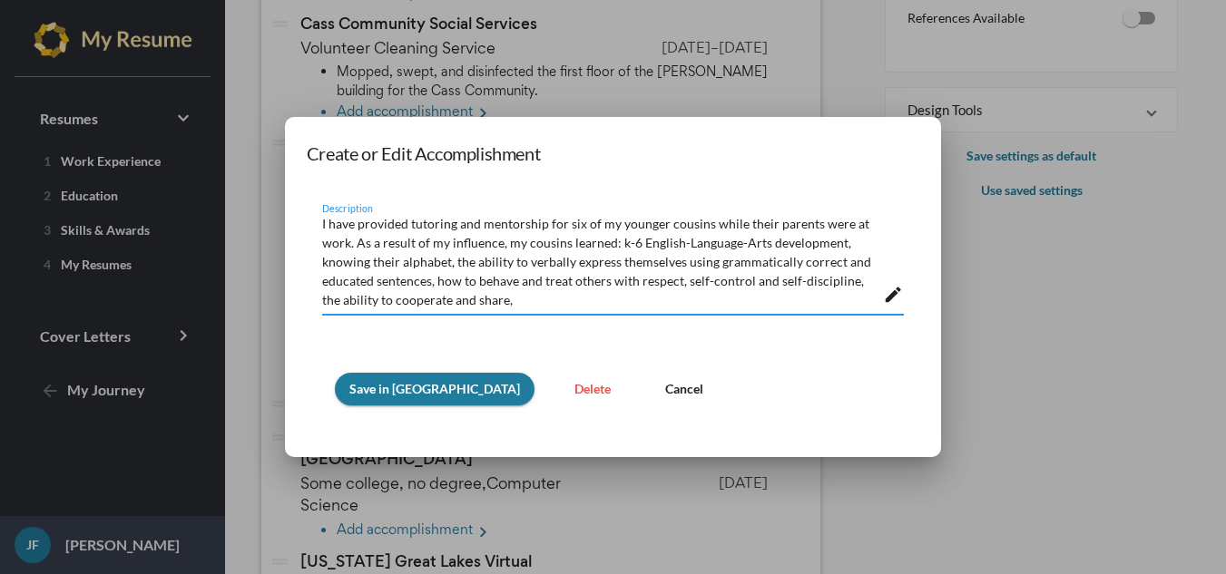
scroll to position [0, 0]
drag, startPoint x: 591, startPoint y: 230, endPoint x: 563, endPoint y: 227, distance: 27.5
click at [563, 227] on textarea "I have provided tutoring and mentorship for six of my younger cousins while the…" at bounding box center [602, 263] width 561 height 95
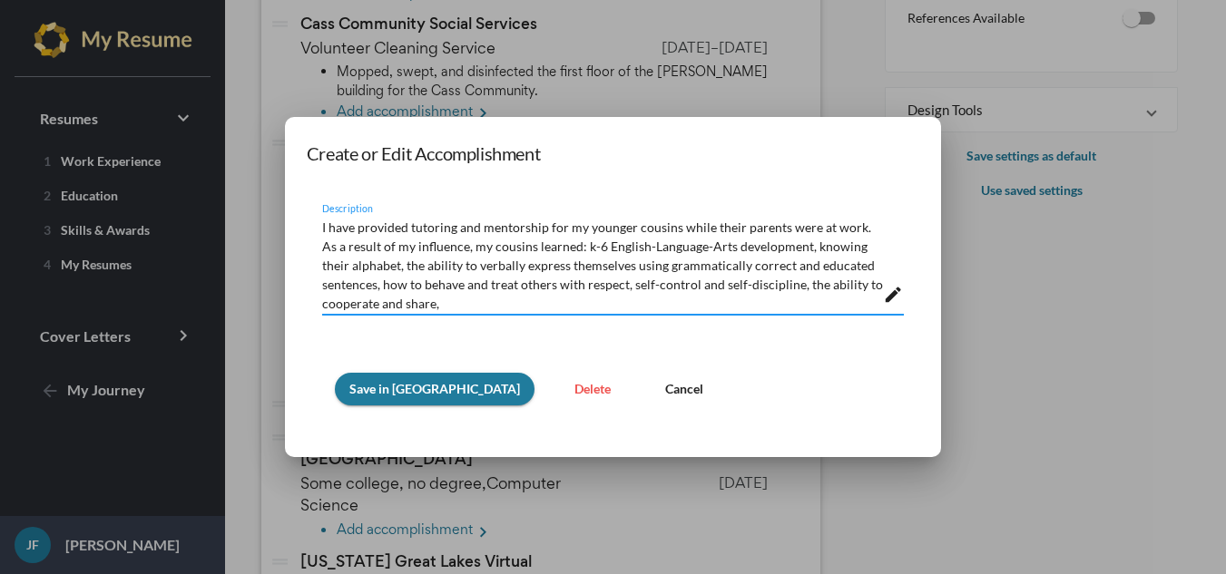
drag, startPoint x: 670, startPoint y: 228, endPoint x: 673, endPoint y: 322, distance: 94.4
click at [670, 229] on textarea "I have provided tutoring and mentorship for my younger cousins while their pare…" at bounding box center [602, 263] width 561 height 95
drag, startPoint x: 730, startPoint y: 236, endPoint x: 702, endPoint y: 233, distance: 28.3
click at [702, 233] on textarea "I have provided tutoring and mentorship for my younger cousin while their paren…" at bounding box center [602, 263] width 561 height 95
click at [501, 250] on textarea "I have provided tutoring and mentorship for my younger cousin while his parents…" at bounding box center [602, 263] width 561 height 95
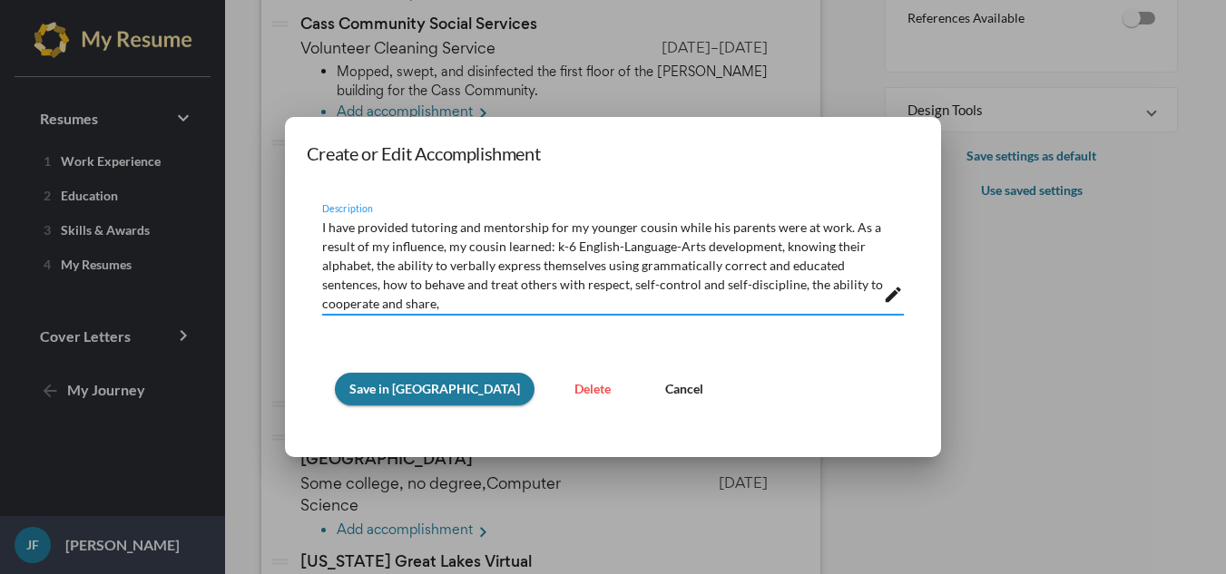
drag, startPoint x: 590, startPoint y: 308, endPoint x: 0, endPoint y: 40, distance: 647.6
click at [0, 37] on div "Create or Edit Accomplishment I have provided tutoring and mentorship for my yo…" at bounding box center [613, 287] width 1226 height 574
type textarea "I have provided tutoring and mentorship for my younger cousin while his parents…"
click at [560, 377] on button "Delete" at bounding box center [592, 389] width 65 height 33
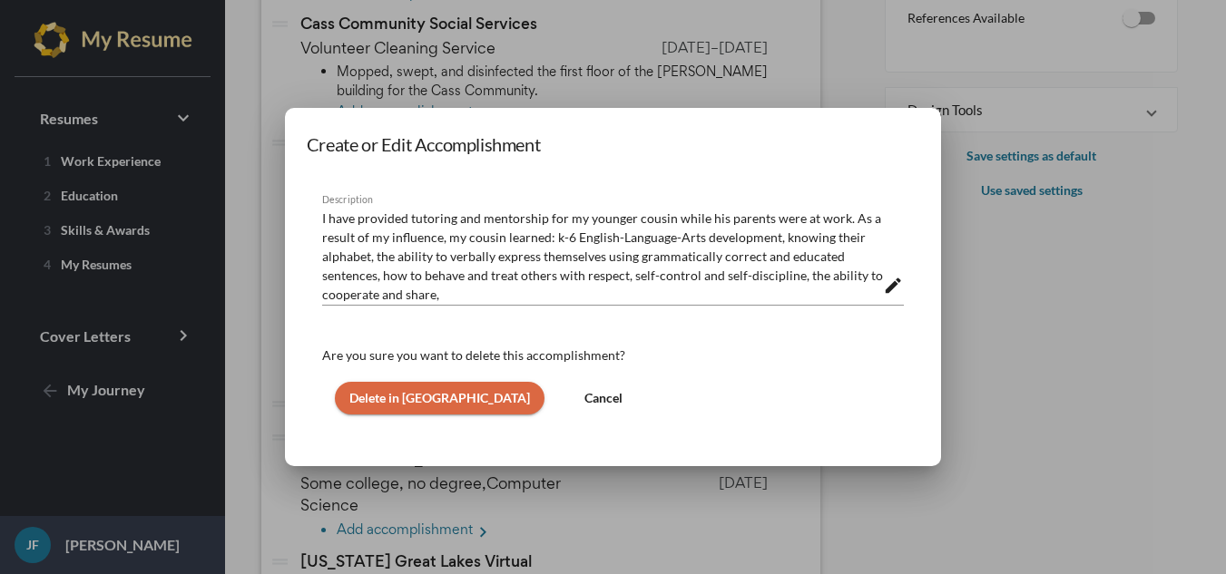
click at [385, 390] on span "Delete in [GEOGRAPHIC_DATA]" at bounding box center [439, 397] width 181 height 15
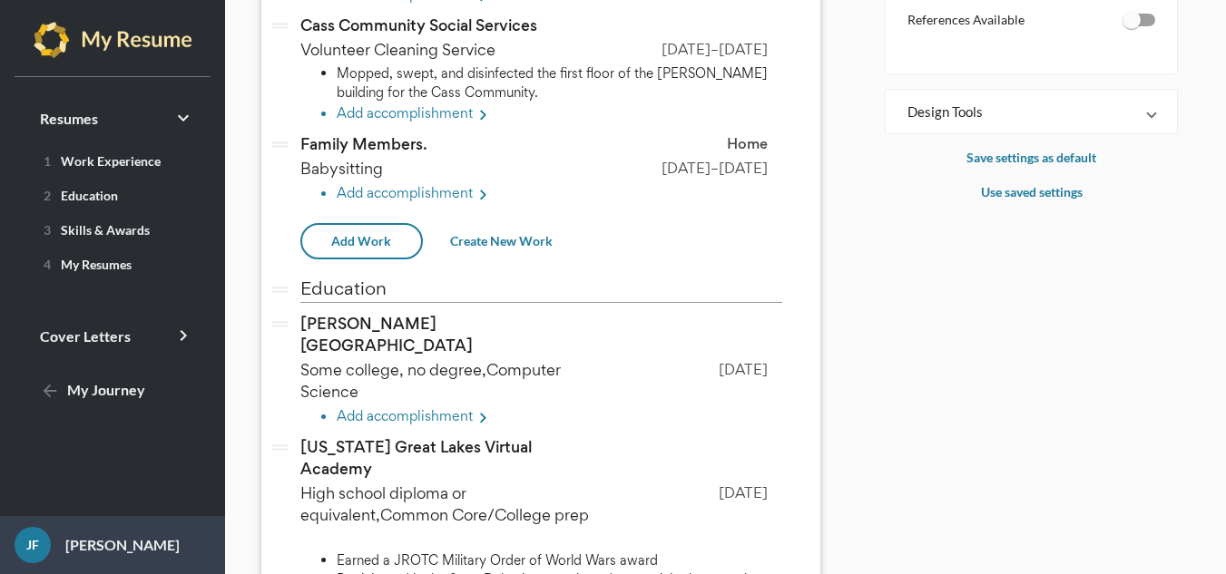
scroll to position [361, 0]
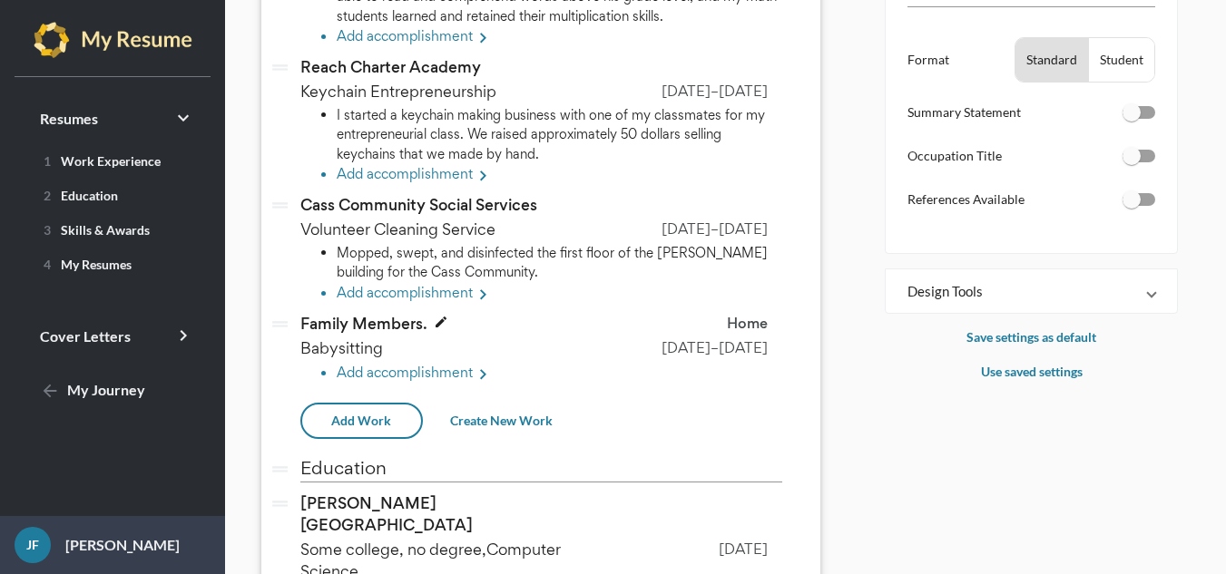
click at [387, 313] on span "Family Members." at bounding box center [363, 324] width 126 height 22
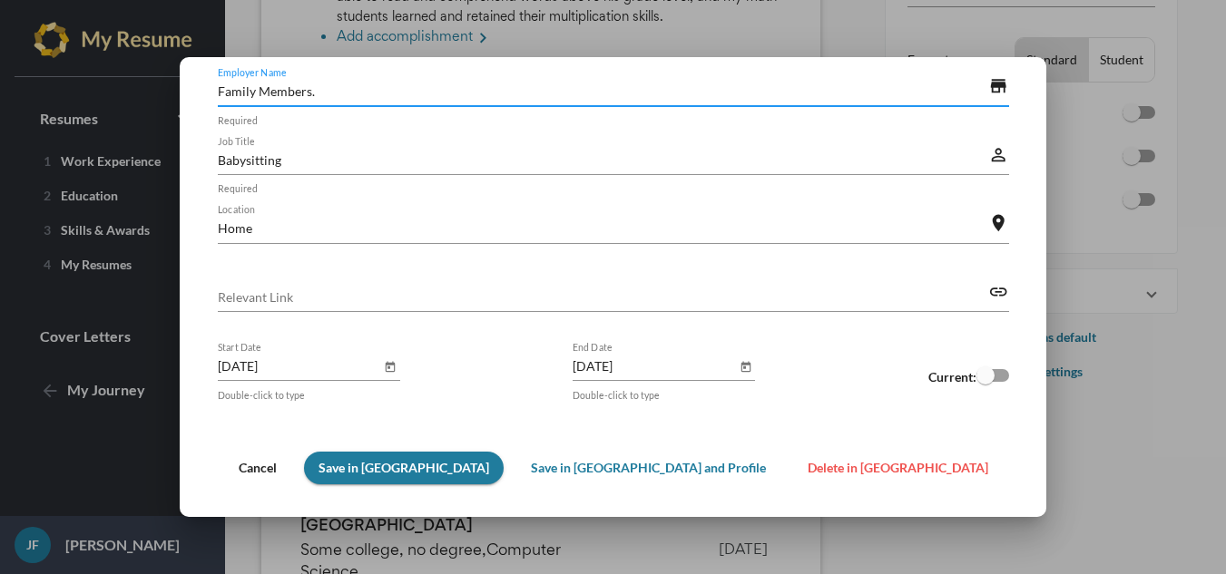
scroll to position [95, 0]
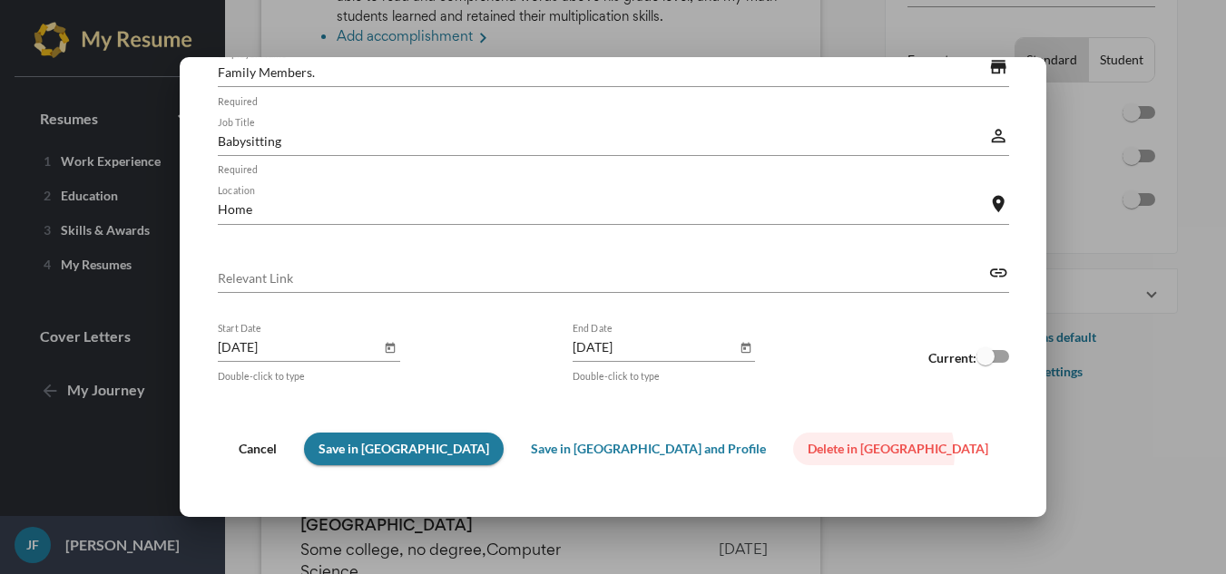
click at [807, 454] on span "Delete in [GEOGRAPHIC_DATA]" at bounding box center [897, 448] width 181 height 15
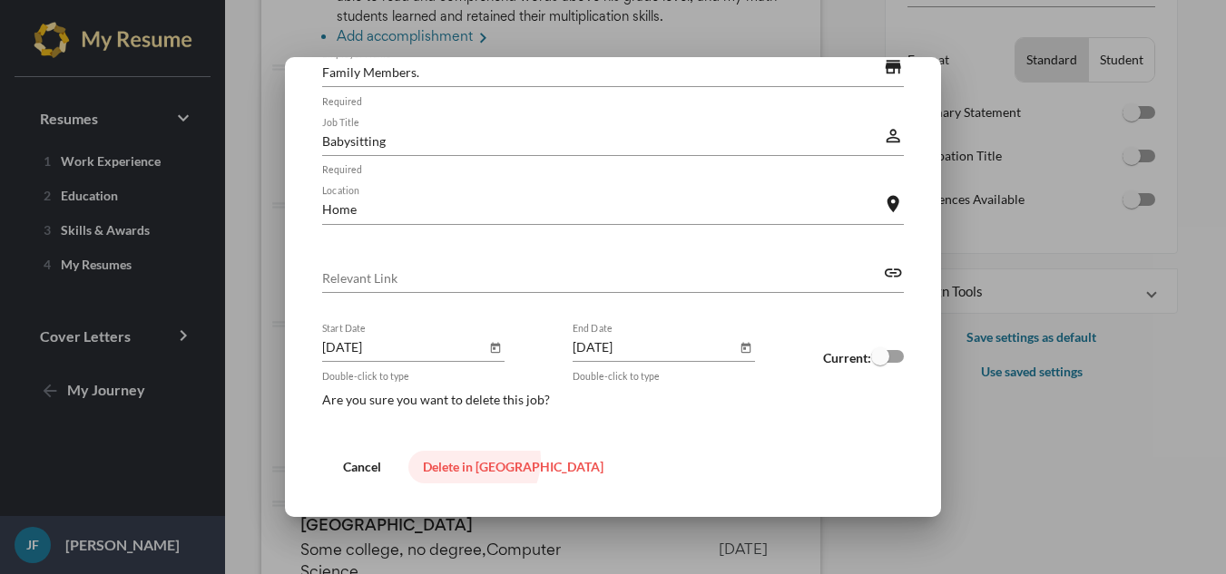
click at [461, 460] on span "Delete in [GEOGRAPHIC_DATA]" at bounding box center [513, 466] width 181 height 15
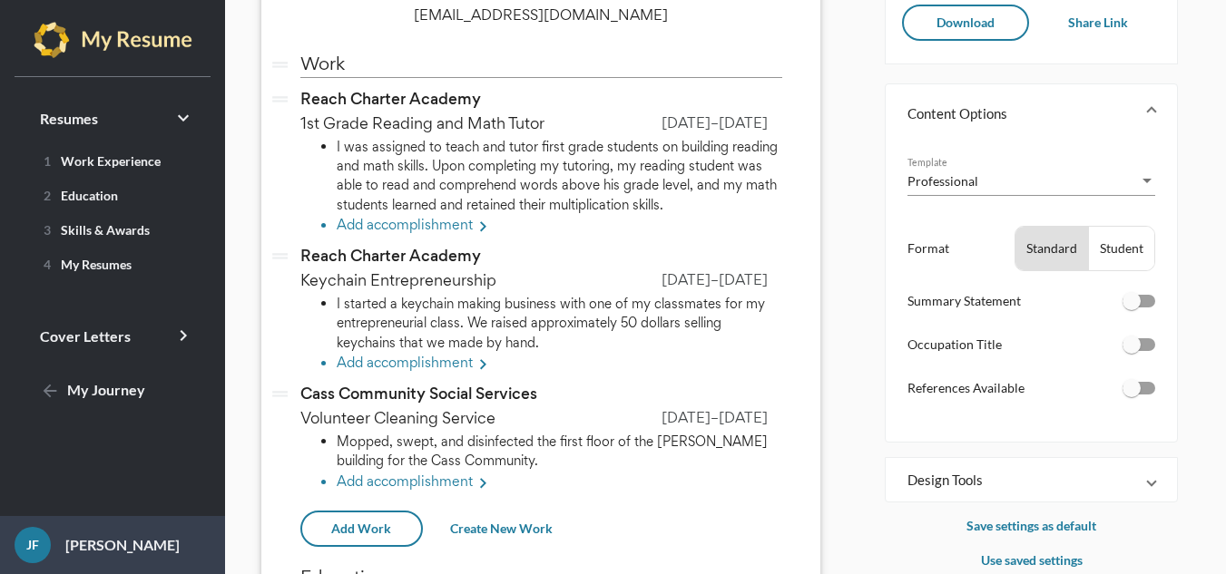
scroll to position [0, 0]
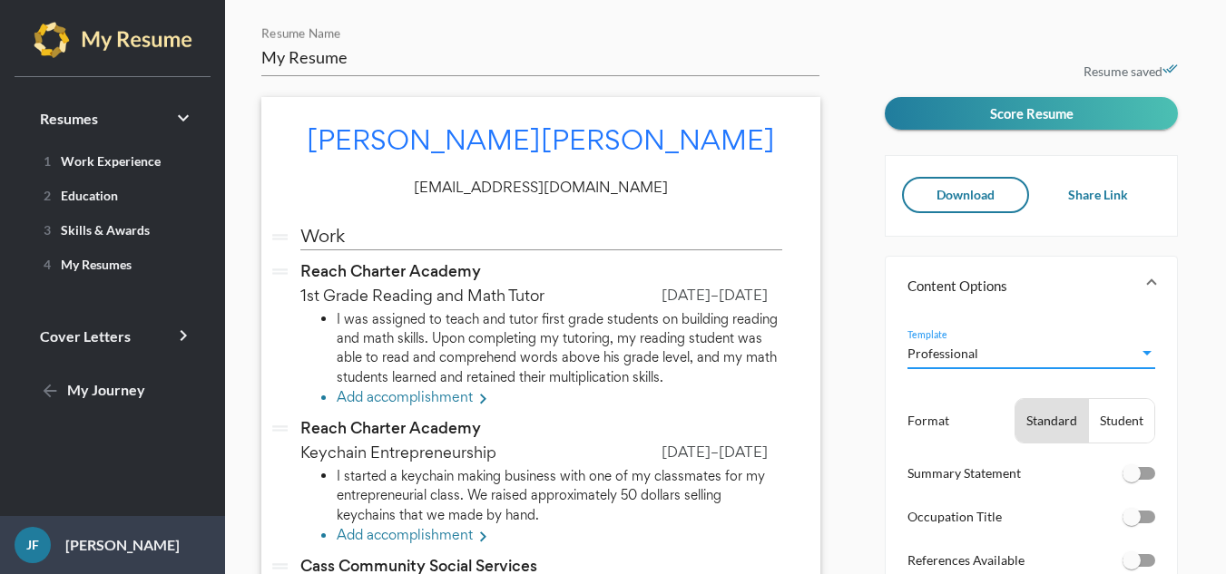
click at [1058, 347] on div "Professional" at bounding box center [1022, 353] width 231 height 19
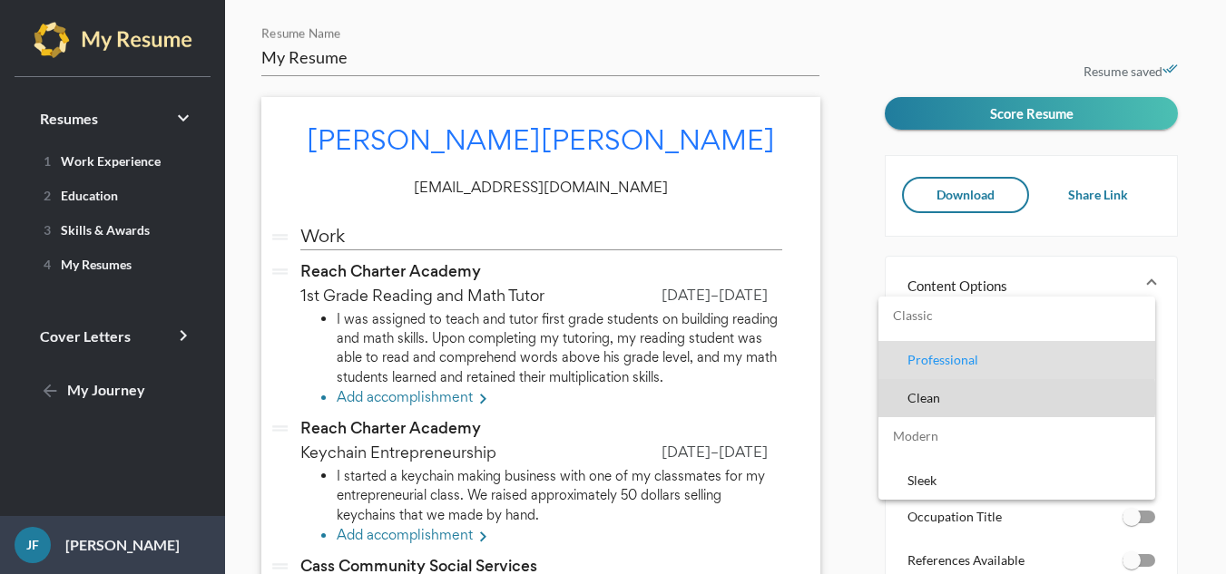
click at [1012, 398] on span "Clean" at bounding box center [1023, 398] width 233 height 38
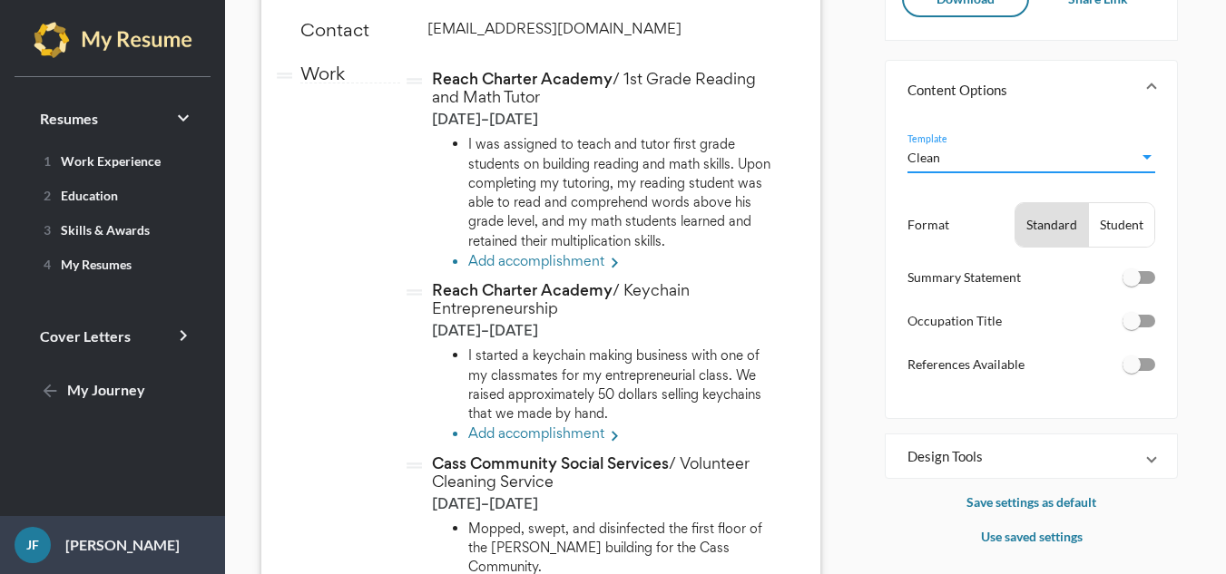
scroll to position [181, 0]
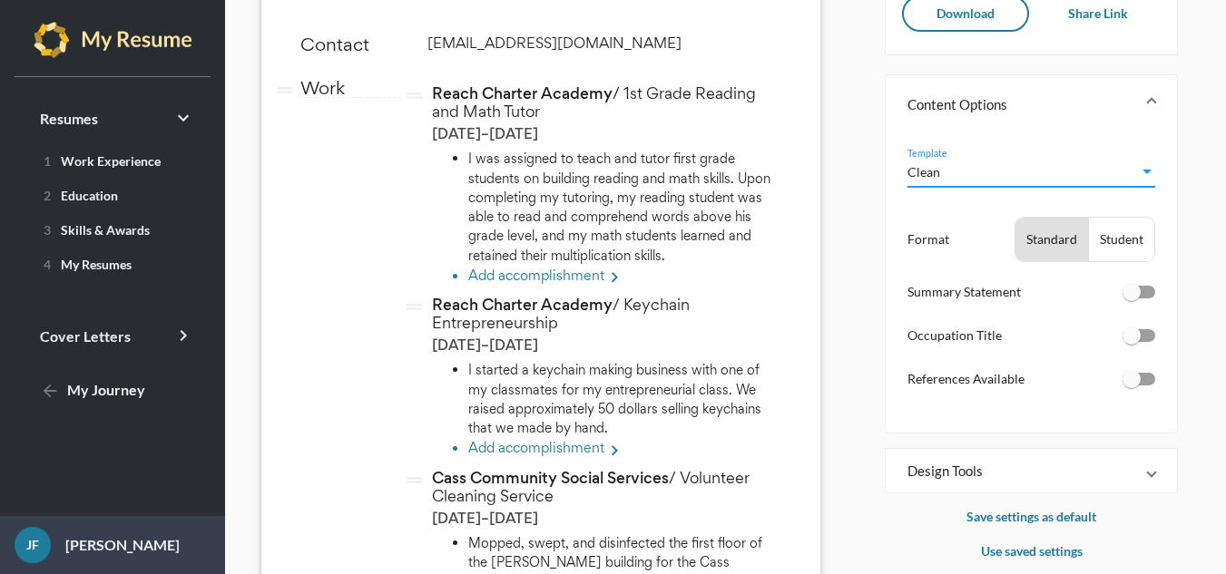
click at [995, 182] on div "Clean Template" at bounding box center [1031, 167] width 248 height 40
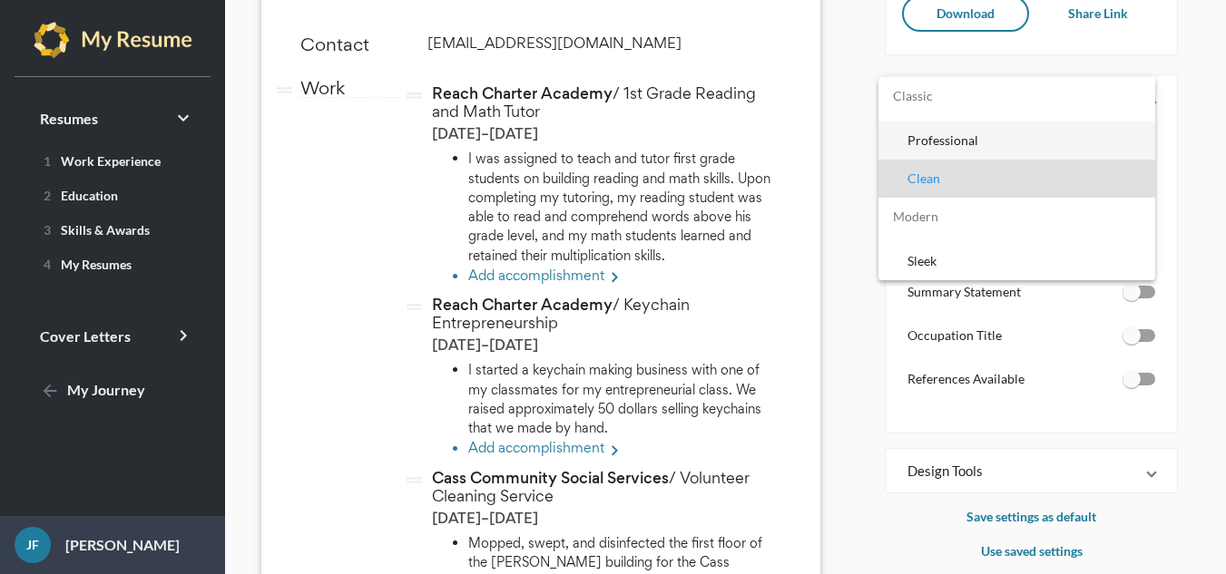
click at [962, 136] on span "Professional" at bounding box center [1023, 141] width 233 height 38
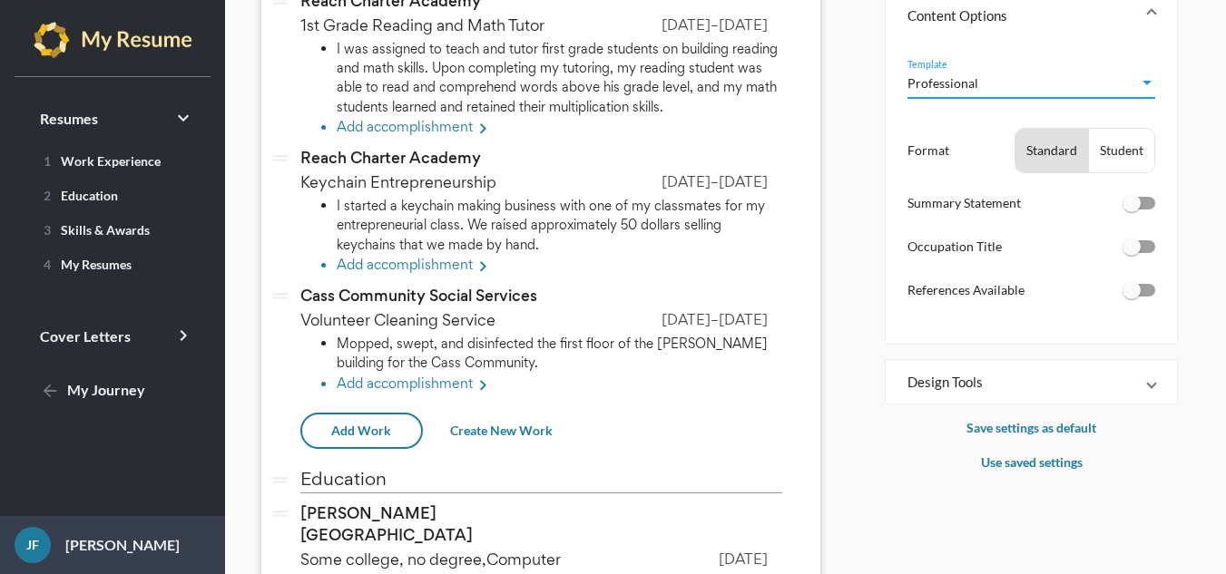
scroll to position [0, 0]
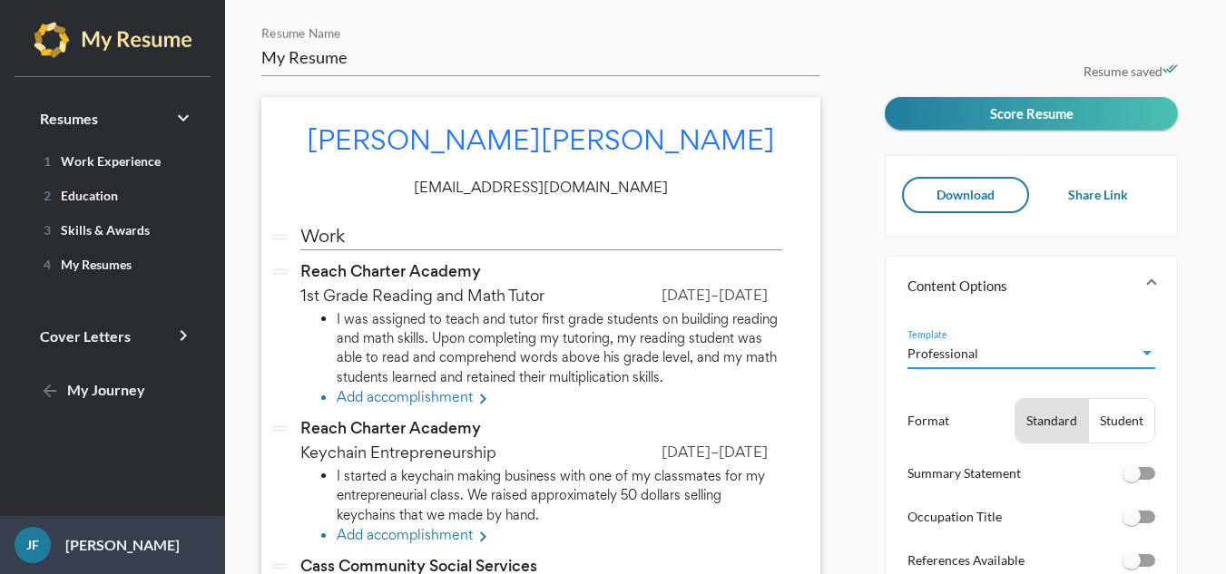
click at [973, 202] on span "Download" at bounding box center [965, 194] width 58 height 15
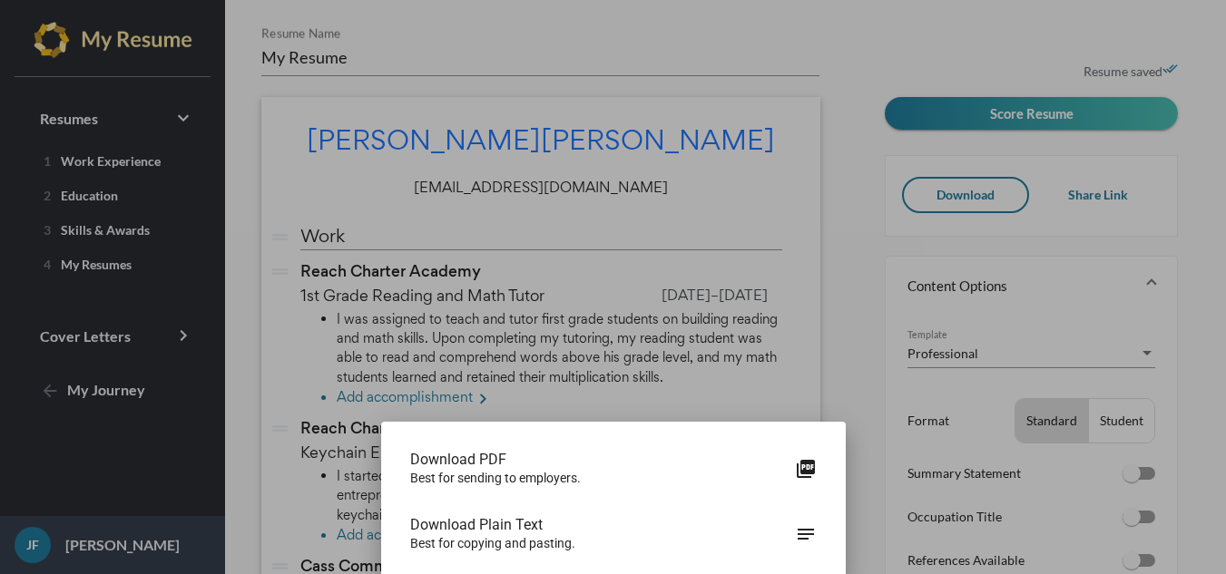
click at [830, 308] on div at bounding box center [613, 287] width 1226 height 574
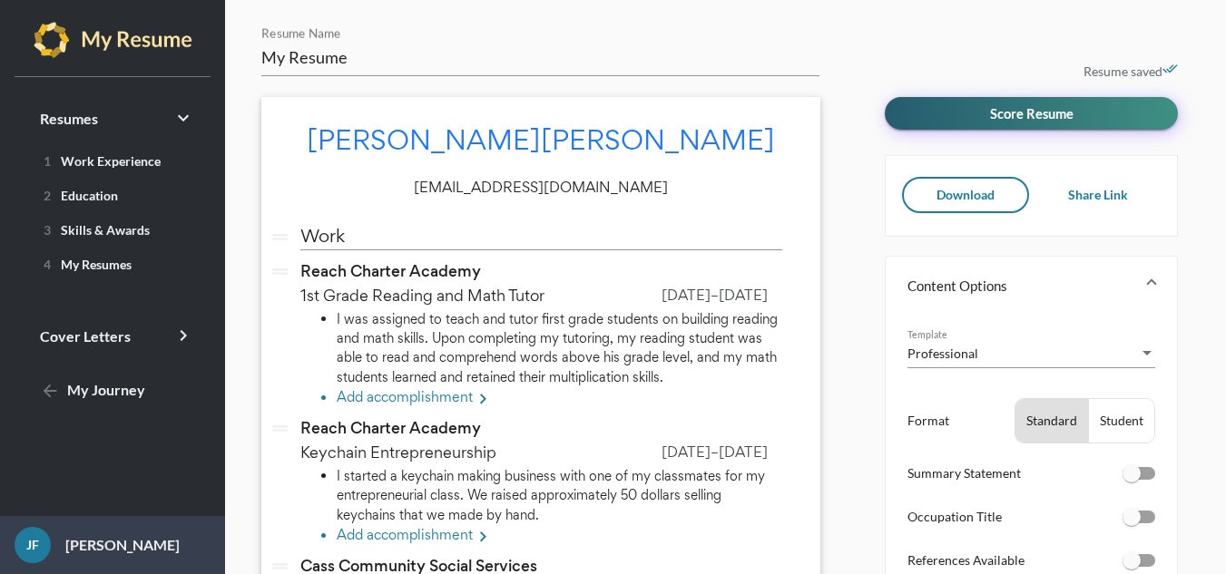
click at [1066, 117] on span "Score Resume" at bounding box center [1031, 113] width 83 height 16
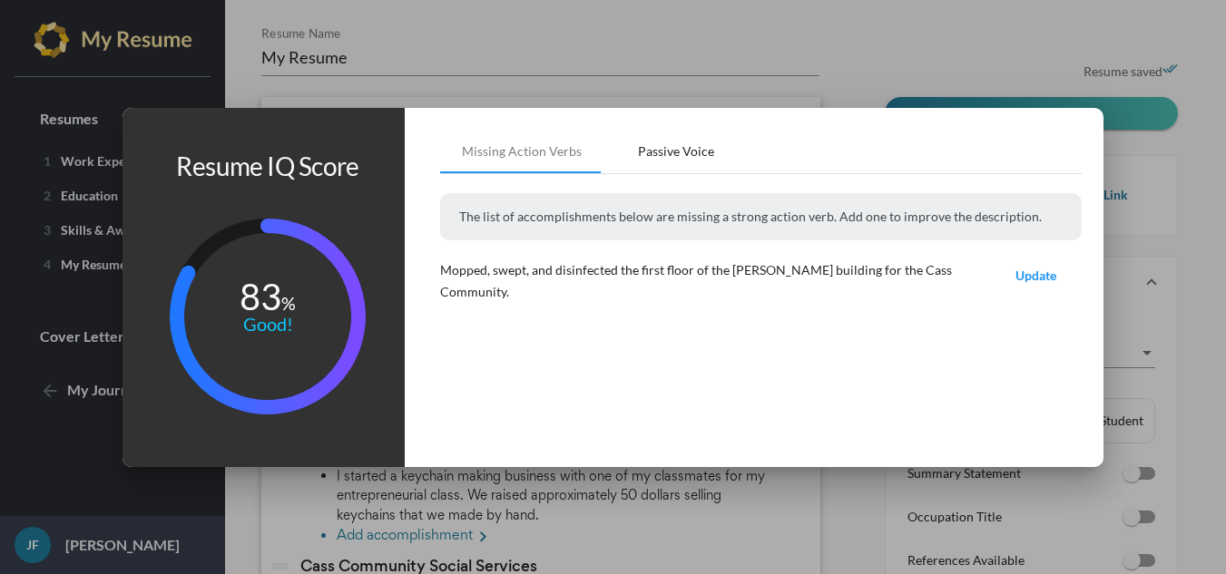
click at [693, 135] on div "Passive Voice" at bounding box center [675, 152] width 145 height 44
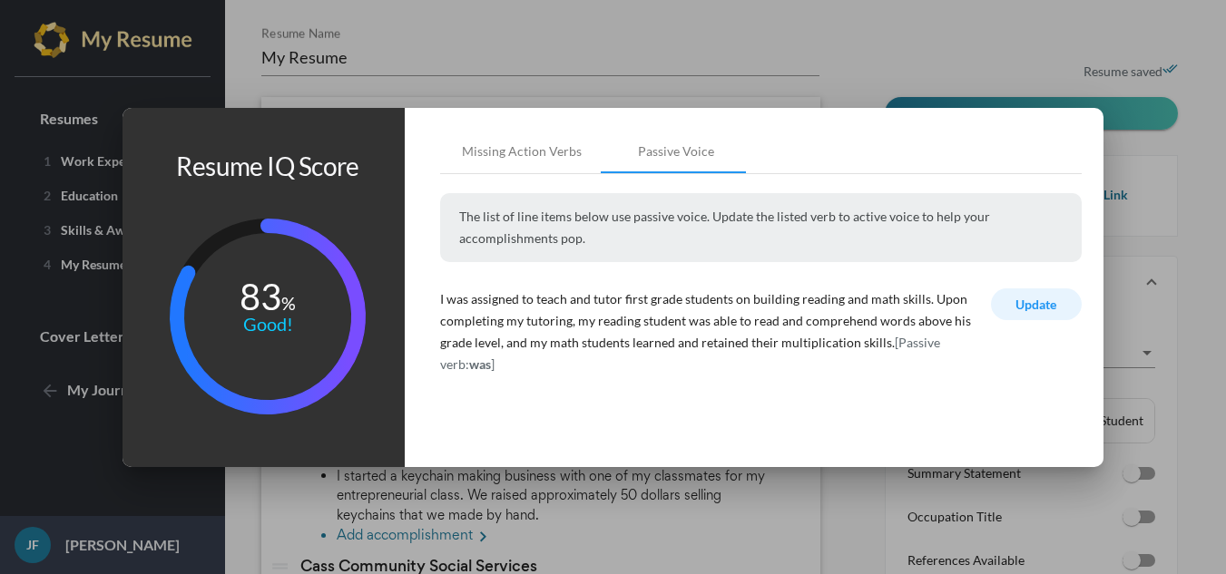
click at [1034, 306] on span "Update" at bounding box center [1035, 304] width 41 height 15
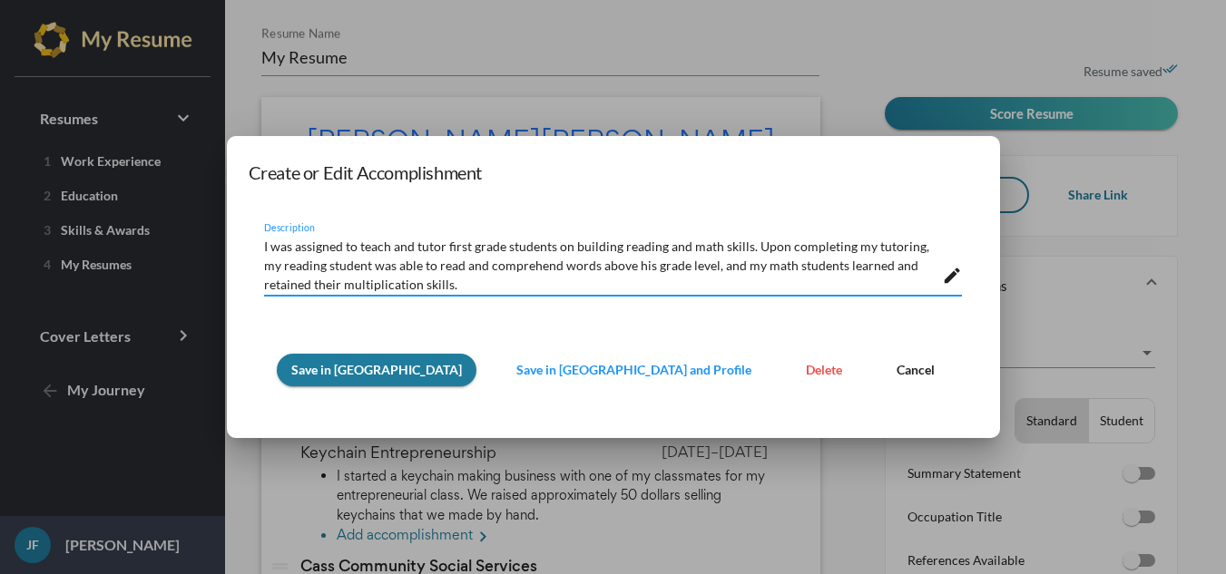
click at [451, 267] on textarea "I was assigned to teach and tutor first grade students on building reading and …" at bounding box center [603, 263] width 678 height 57
drag, startPoint x: 449, startPoint y: 254, endPoint x: 800, endPoint y: 246, distance: 351.2
click at [800, 246] on textarea "I was assigned to teach and tutor first grade students on building reading and …" at bounding box center [603, 263] width 678 height 57
type textarea "I was assigned to teach . Upon completing my tutoring; my reading student was a…"
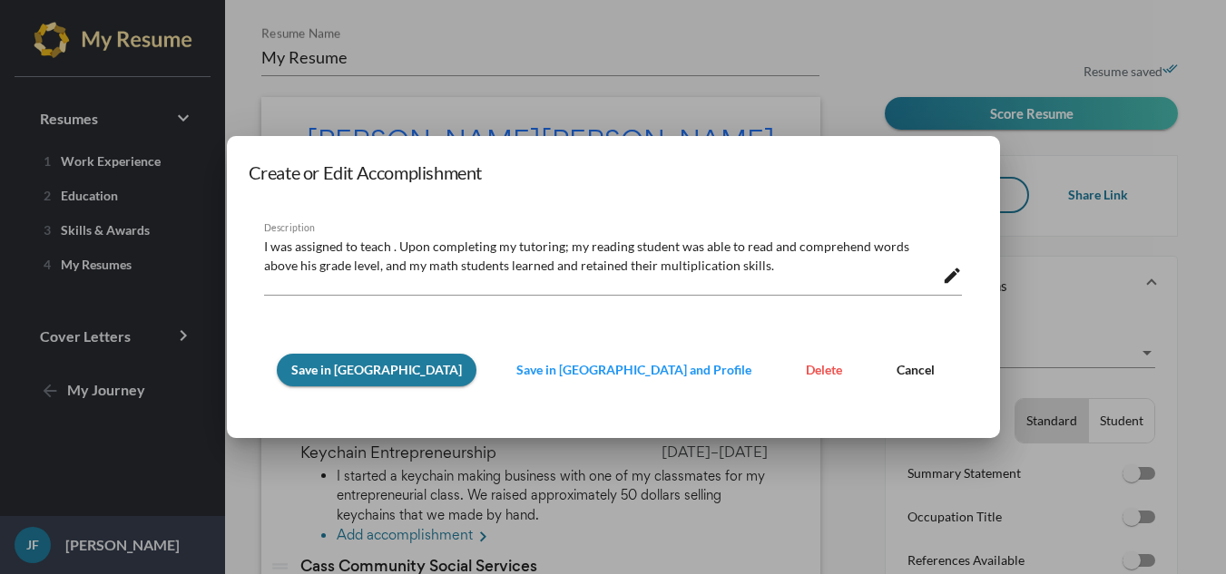
click at [821, 349] on div "Save in Resume Save in Resume and Profile Delete Cancel" at bounding box center [613, 370] width 698 height 66
click at [896, 367] on span "Cancel" at bounding box center [915, 369] width 38 height 15
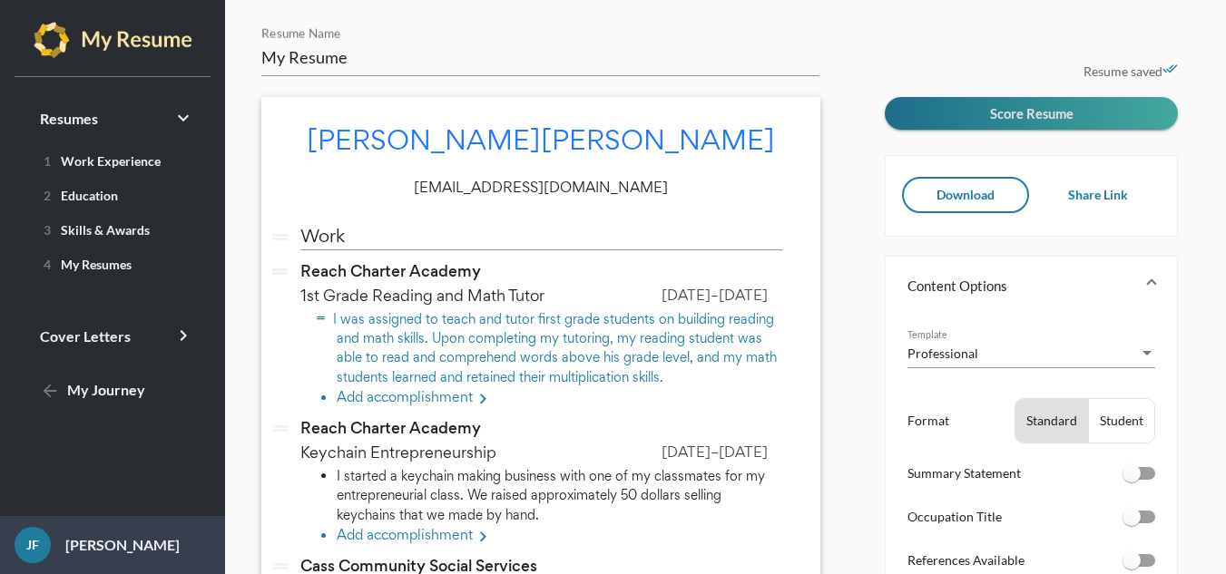
click at [644, 332] on li "I was assigned to teach and tutor first grade students on building reading and …" at bounding box center [559, 347] width 445 height 77
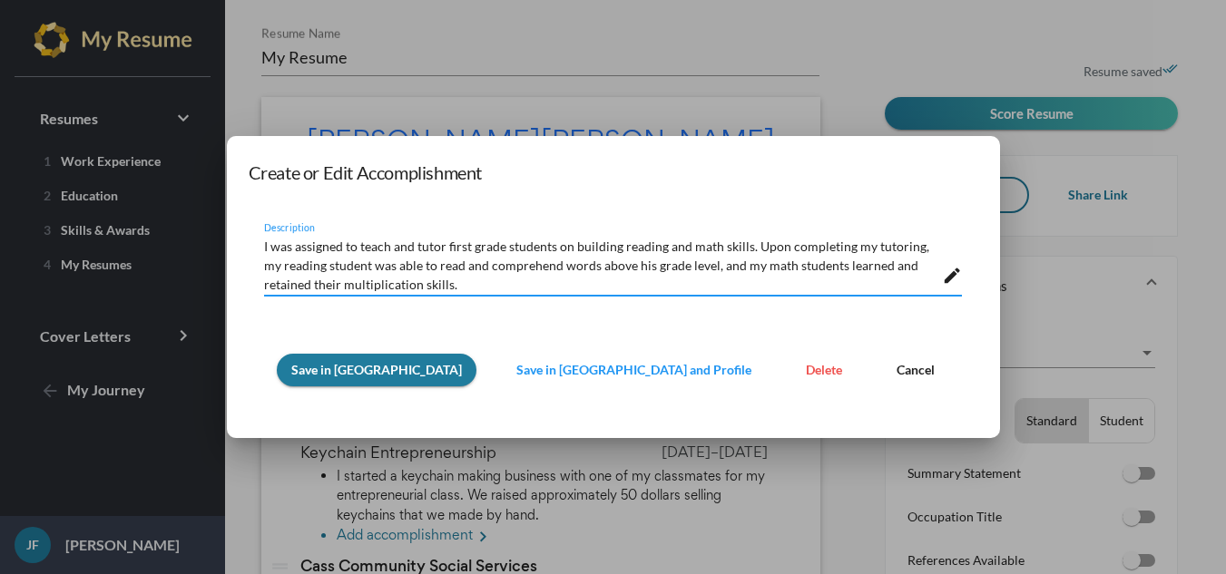
drag, startPoint x: 453, startPoint y: 246, endPoint x: 499, endPoint y: 250, distance: 46.5
click at [499, 250] on textarea "I was assigned to teach and tutor first grade students on building reading and …" at bounding box center [603, 263] width 678 height 57
drag, startPoint x: 744, startPoint y: 250, endPoint x: 557, endPoint y: 246, distance: 186.9
click at [557, 246] on textarea "I was assigned to teach first grade students on building reading and math skill…" at bounding box center [603, 263] width 678 height 57
type textarea "I was assigned to teach first grade students s. Upon completing my tutoring, my…"
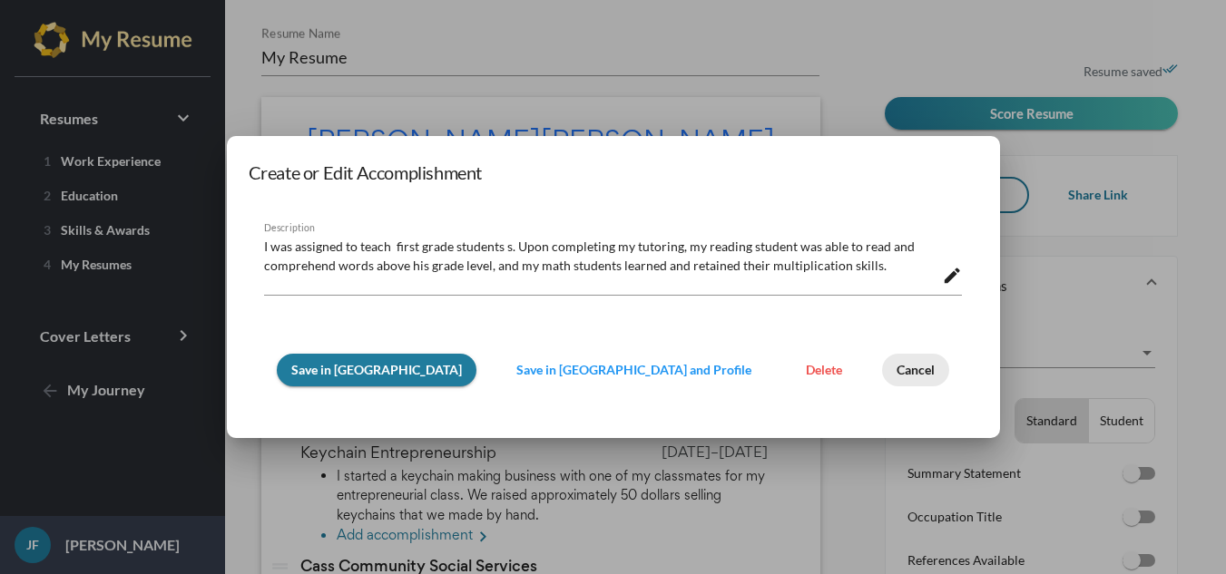
click at [882, 380] on button "Cancel" at bounding box center [915, 370] width 67 height 33
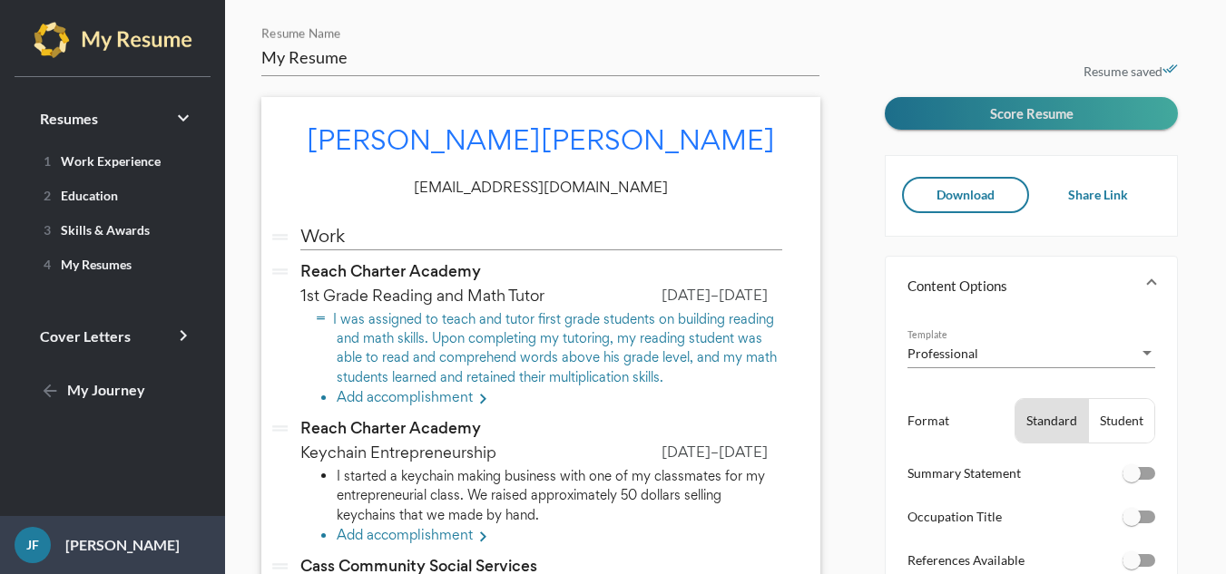
click at [535, 326] on li "I was assigned to teach and tutor first grade students on building reading and …" at bounding box center [559, 347] width 445 height 77
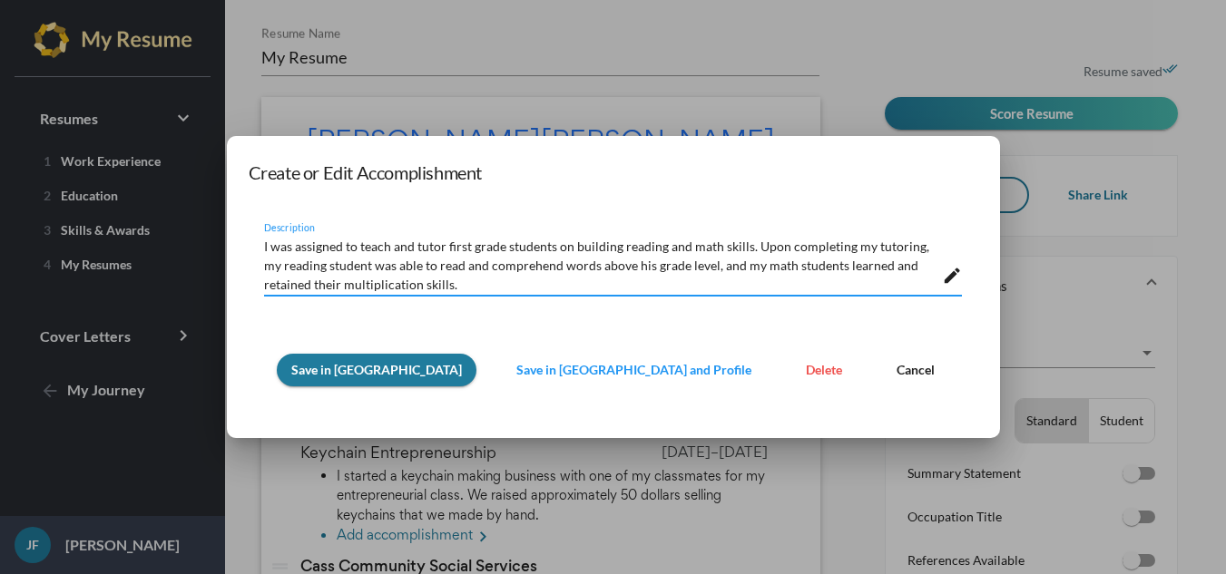
drag, startPoint x: 448, startPoint y: 252, endPoint x: 502, endPoint y: 248, distance: 53.7
click at [502, 248] on textarea "I was assigned to teach and tutor first grade students on building reading and …" at bounding box center [603, 263] width 678 height 57
drag, startPoint x: 554, startPoint y: 251, endPoint x: 744, endPoint y: 249, distance: 189.6
click at [744, 249] on textarea "I was assigned to tutor first grade students on building reading and math skill…" at bounding box center [603, 263] width 678 height 57
click at [516, 256] on textarea "I was assigned to tutor on building reading and math skillsfirst grade students…" at bounding box center [603, 263] width 678 height 57
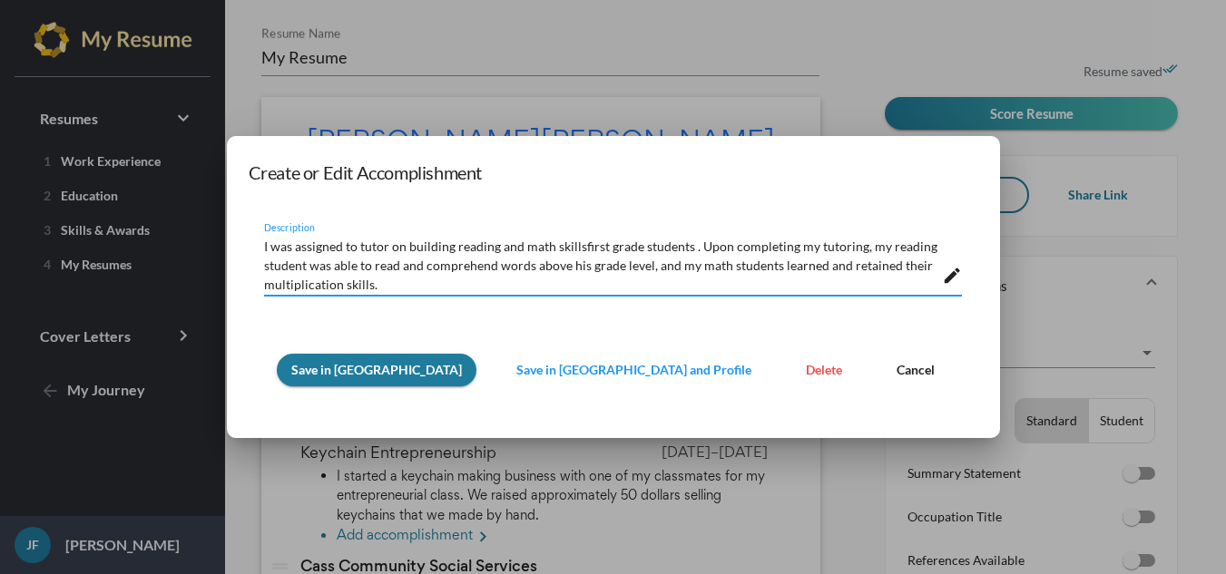
drag, startPoint x: 508, startPoint y: 247, endPoint x: 443, endPoint y: 251, distance: 65.5
click at [443, 251] on textarea "I was assigned to tutor on building reading and math skillsfirst grade students…" at bounding box center [603, 263] width 678 height 57
click at [573, 249] on textarea "I was assigned to tutor reading and math skillsfirst grade students . Upon comp…" at bounding box center [603, 263] width 678 height 57
drag, startPoint x: 868, startPoint y: 247, endPoint x: 706, endPoint y: 238, distance: 162.6
click at [706, 238] on textarea "I was assigned to tutor reading and math skills to first grade students . Upon …" at bounding box center [603, 263] width 678 height 57
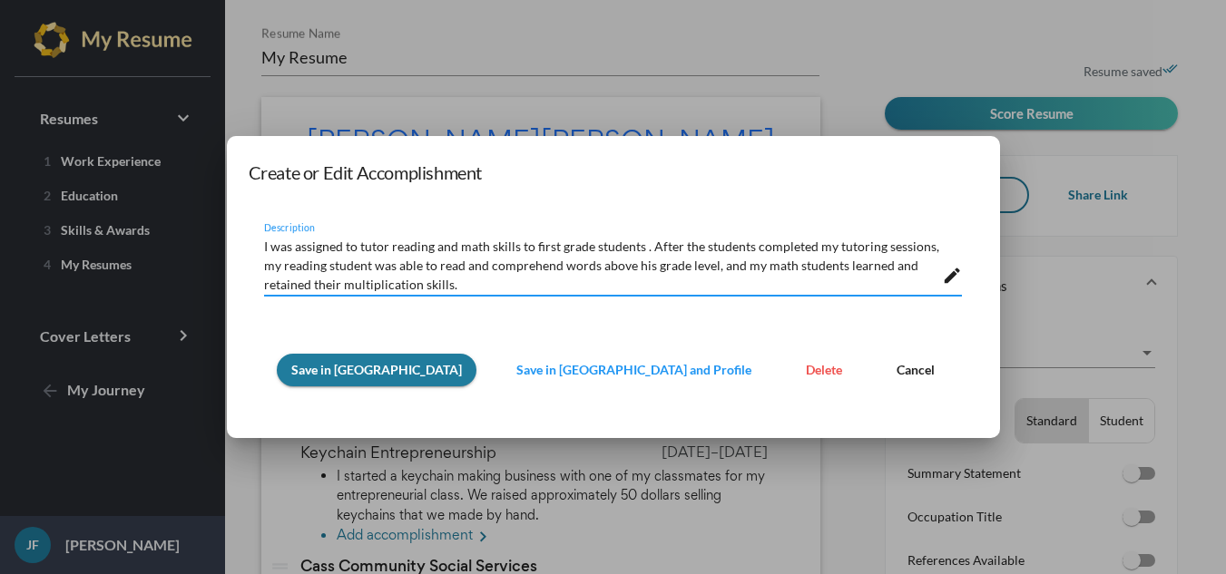
drag, startPoint x: 751, startPoint y: 247, endPoint x: 737, endPoint y: 251, distance: 15.2
click at [737, 251] on textarea "I was assigned to tutor reading and math skills to first grade students . After…" at bounding box center [603, 263] width 678 height 57
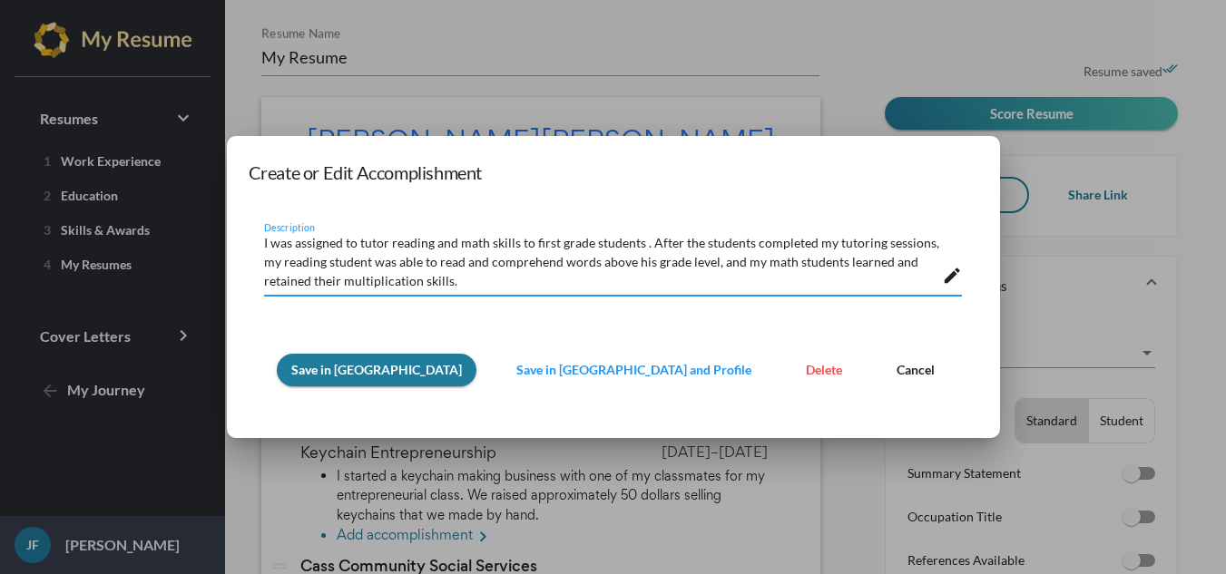
drag, startPoint x: 748, startPoint y: 286, endPoint x: 438, endPoint y: 262, distance: 310.3
click at [438, 262] on textarea "I was assigned to tutor reading and math skills to first grade students . After…" at bounding box center [603, 263] width 678 height 57
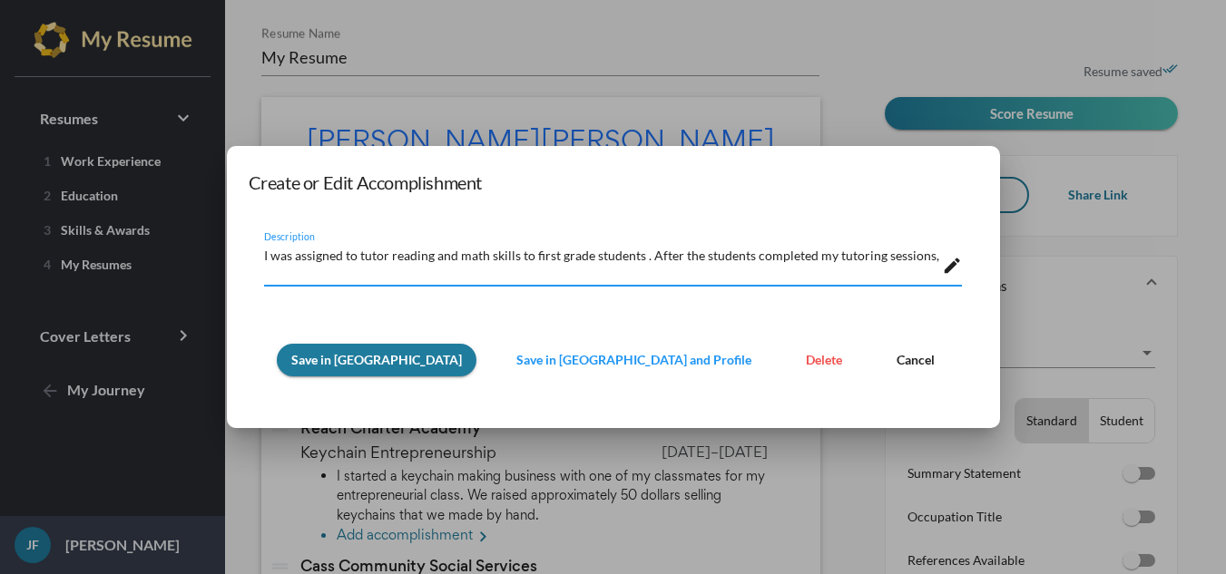
scroll to position [1, 0]
click at [590, 258] on textarea "I was assigned to tutor reading and math skills to first grade students . After…" at bounding box center [603, 263] width 678 height 38
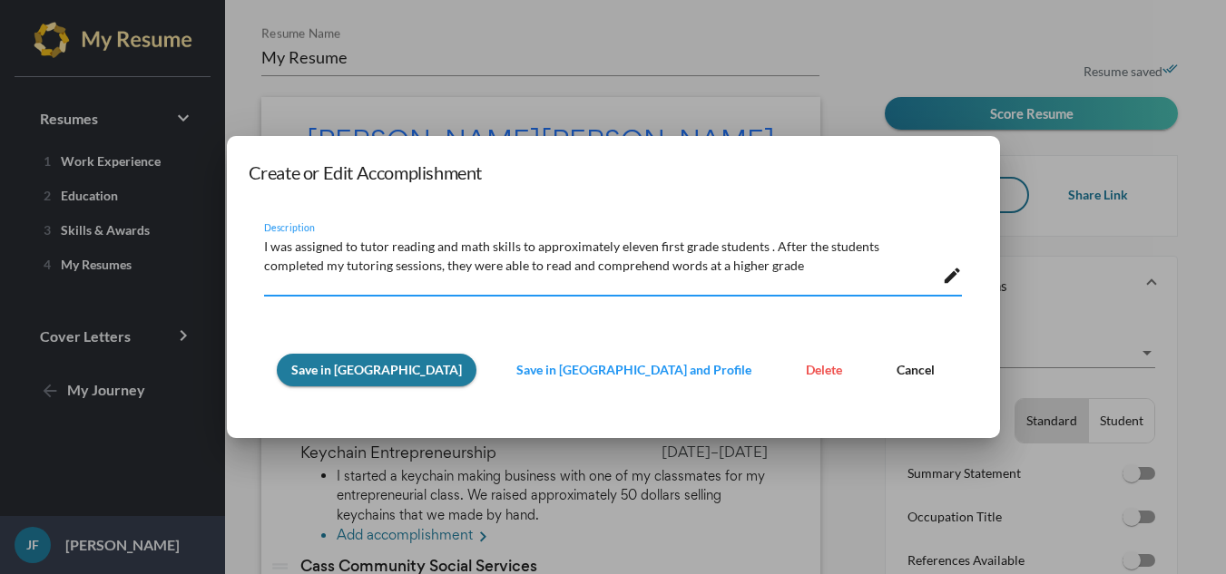
click at [498, 288] on textarea "I was assigned to tutor reading and math skills to approximately eleven first g…" at bounding box center [603, 263] width 678 height 57
click at [490, 246] on textarea "I was assigned to tutor reading and math skills to approximately eleven first g…" at bounding box center [603, 263] width 678 height 57
drag, startPoint x: 709, startPoint y: 244, endPoint x: 591, endPoint y: 254, distance: 118.4
click at [591, 254] on textarea "I was assigned to tutor reading and math skills to approximately eleven first g…" at bounding box center [603, 263] width 678 height 57
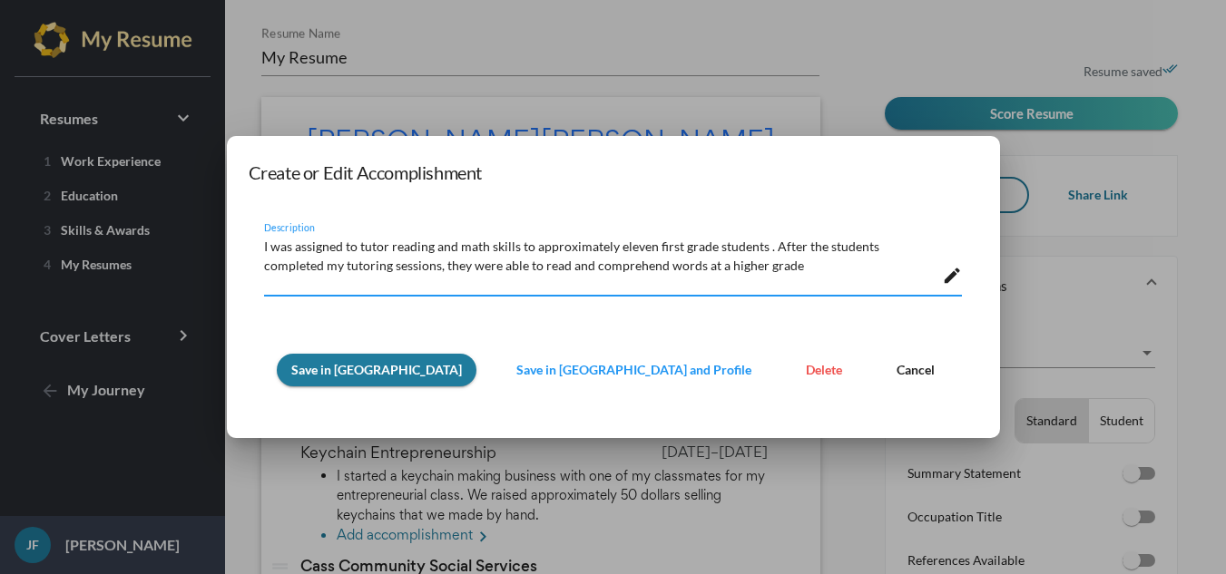
click at [503, 288] on textarea "I was assigned to tutor reading and math skills to approximately eleven first g…" at bounding box center [603, 263] width 678 height 57
drag, startPoint x: 347, startPoint y: 265, endPoint x: 718, endPoint y: 270, distance: 370.2
click at [718, 270] on textarea "I was assigned to tutor reading and math skills to approximately eleven first g…" at bounding box center [603, 263] width 678 height 57
click at [643, 287] on textarea "I was assigned to tutor reading and math skills to approximately eleven first g…" at bounding box center [603, 263] width 678 height 57
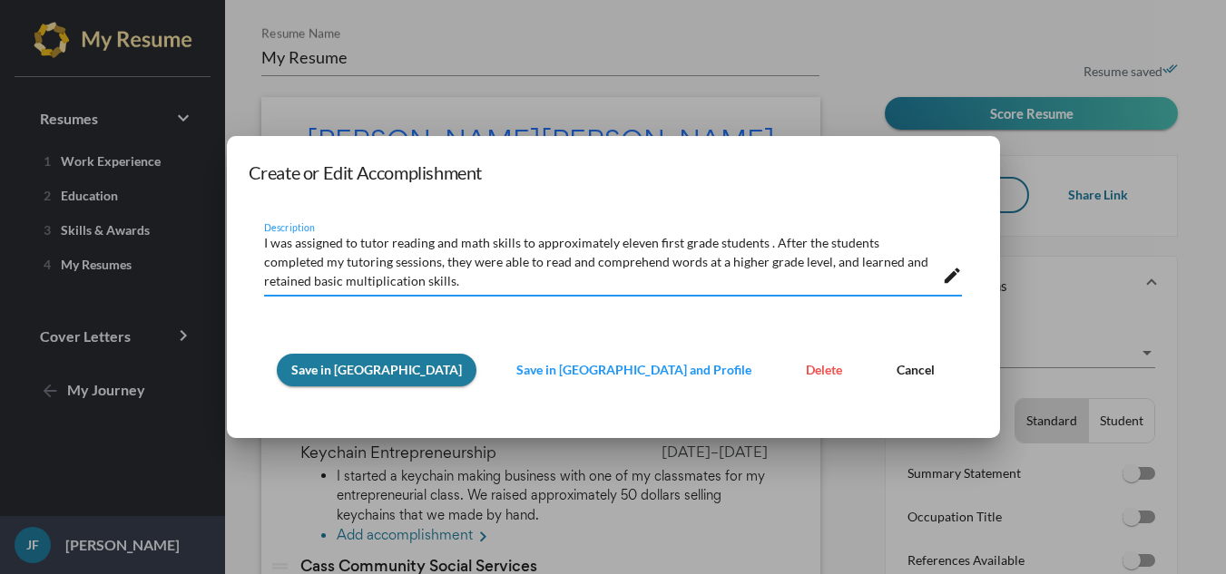
type textarea "I was assigned to tutor reading and math skills to approximately eleven first g…"
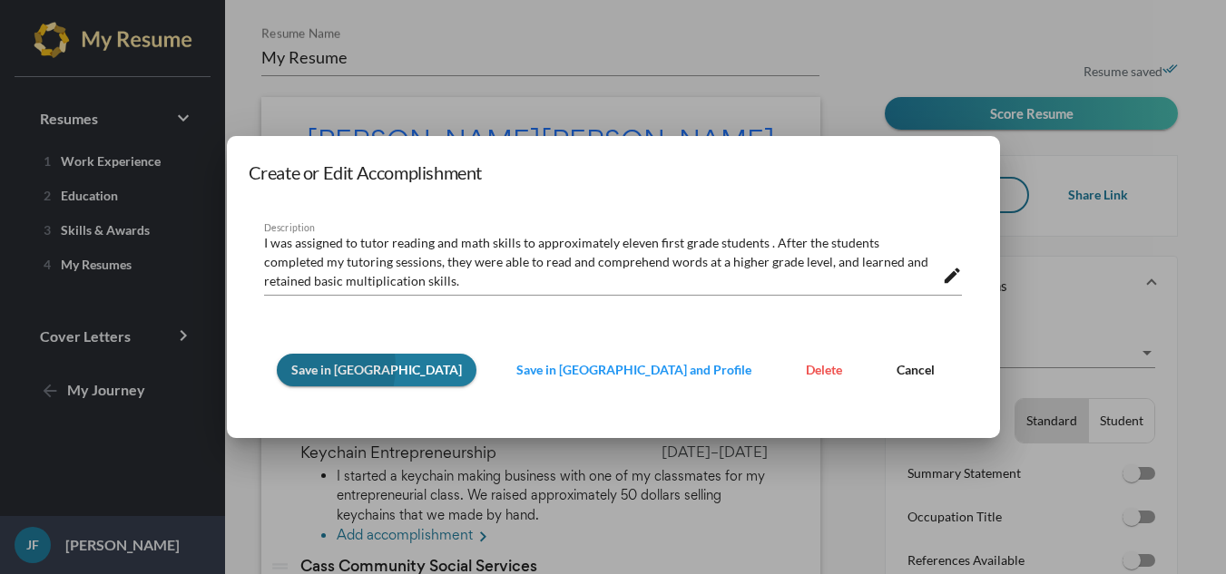
click at [353, 367] on span "Save in [GEOGRAPHIC_DATA]" at bounding box center [376, 369] width 171 height 15
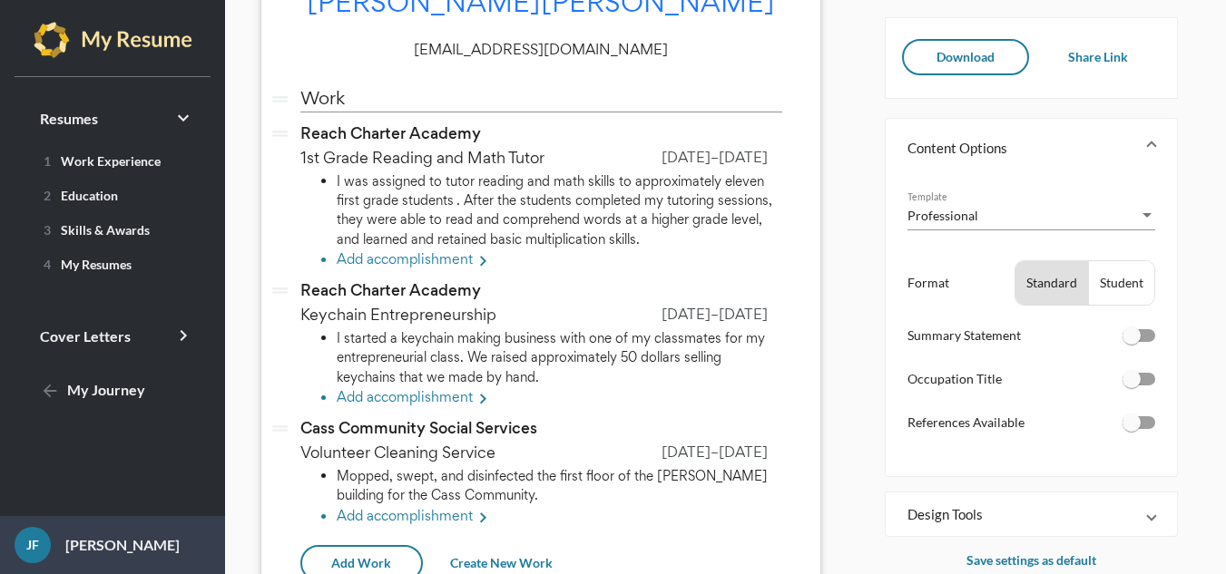
scroll to position [181, 0]
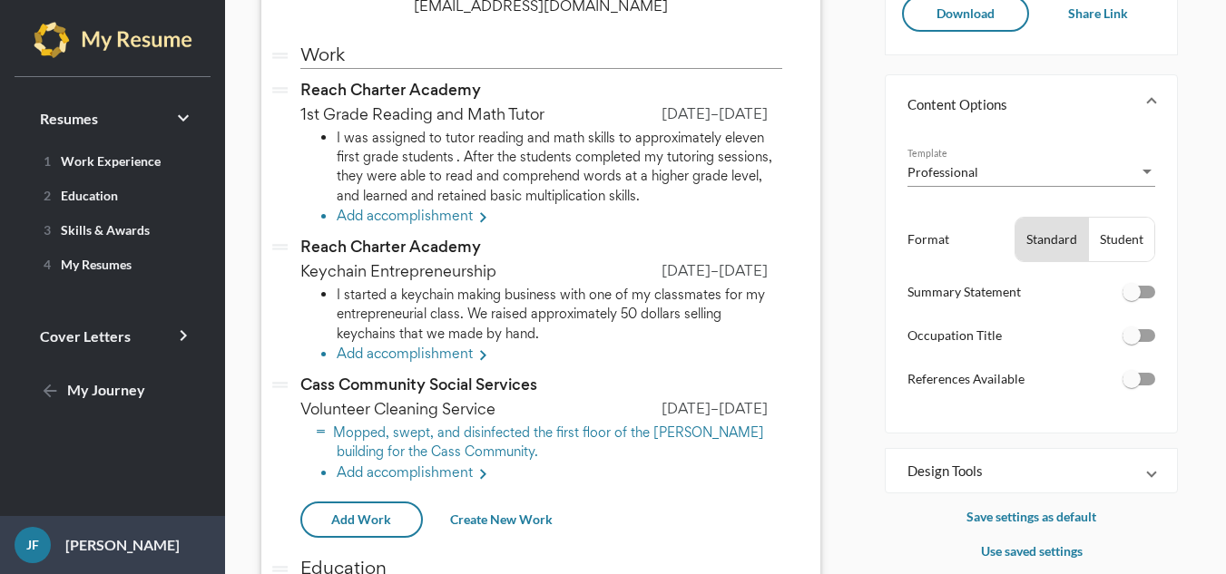
click at [507, 423] on li "Mopped, swept, and disinfected the first floor of the [PERSON_NAME] building fo…" at bounding box center [559, 442] width 445 height 39
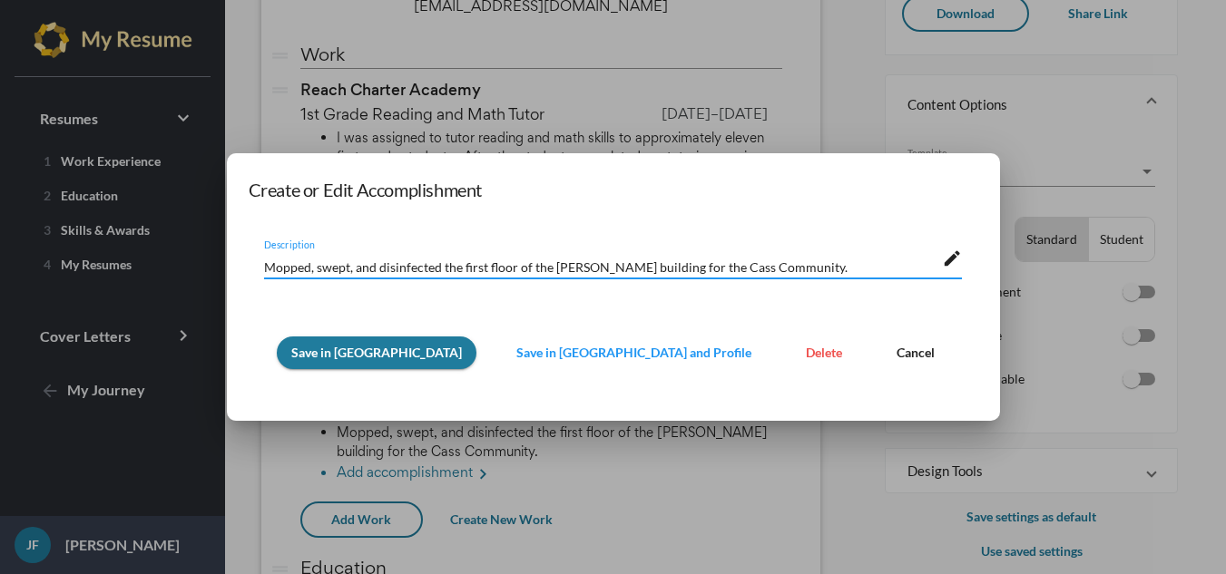
click at [321, 267] on textarea "Mopped, swept, and disinfected the first floor of the [PERSON_NAME] building fo…" at bounding box center [603, 265] width 678 height 19
type textarea "I mopped, swept, and disinfected the first floor of the [PERSON_NAME] building …"
click at [428, 347] on span "Save in [GEOGRAPHIC_DATA]" at bounding box center [376, 352] width 171 height 15
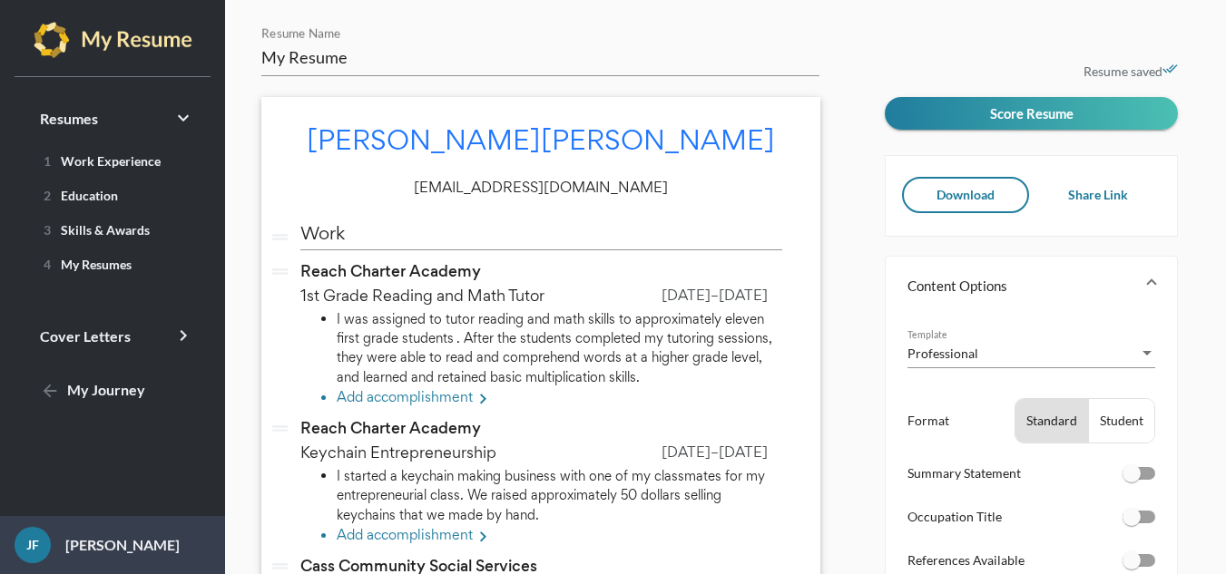
click at [963, 182] on button "Download" at bounding box center [966, 195] width 128 height 36
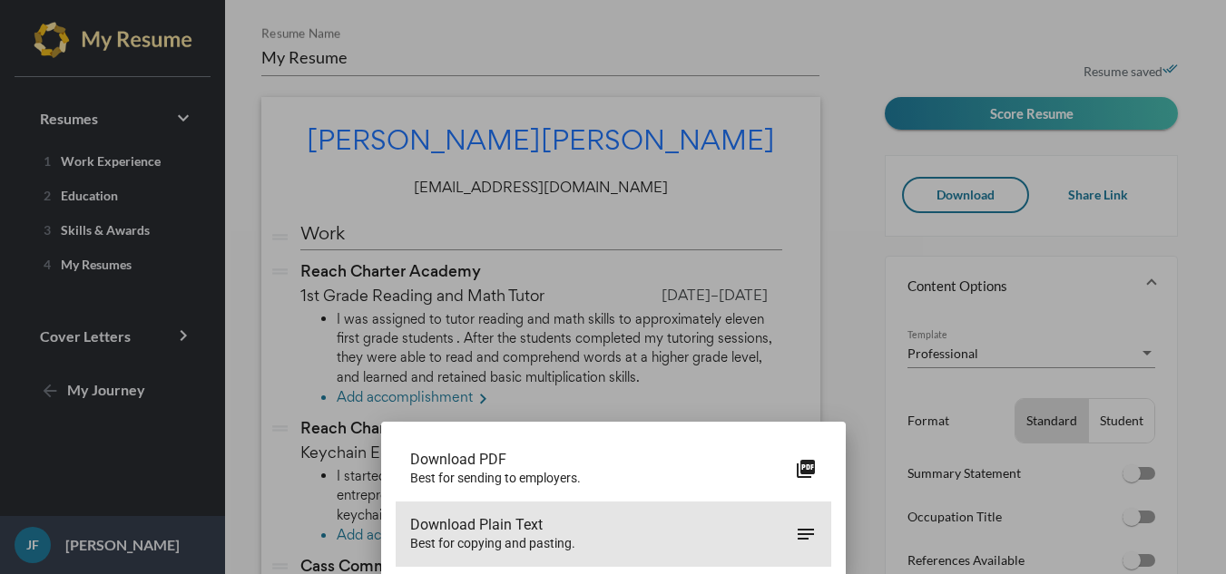
click at [766, 529] on span "Download Plain Text" at bounding box center [602, 525] width 385 height 18
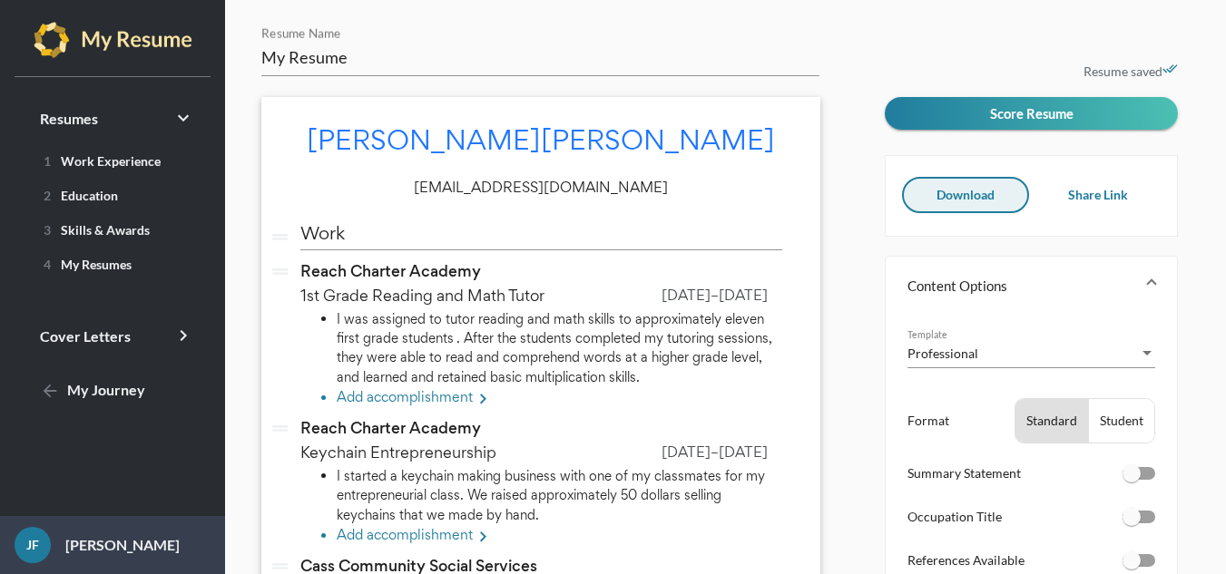
click at [963, 197] on span "Download" at bounding box center [965, 194] width 58 height 15
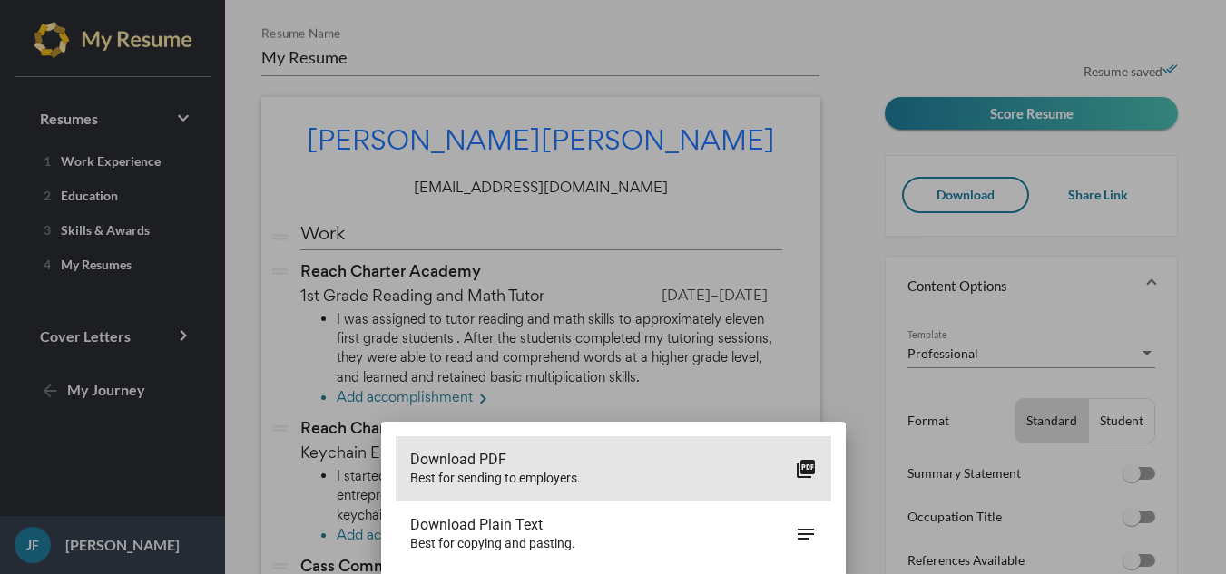
click at [672, 468] on span "Download PDF" at bounding box center [602, 460] width 385 height 18
